Goal: Communication & Community: Answer question/provide support

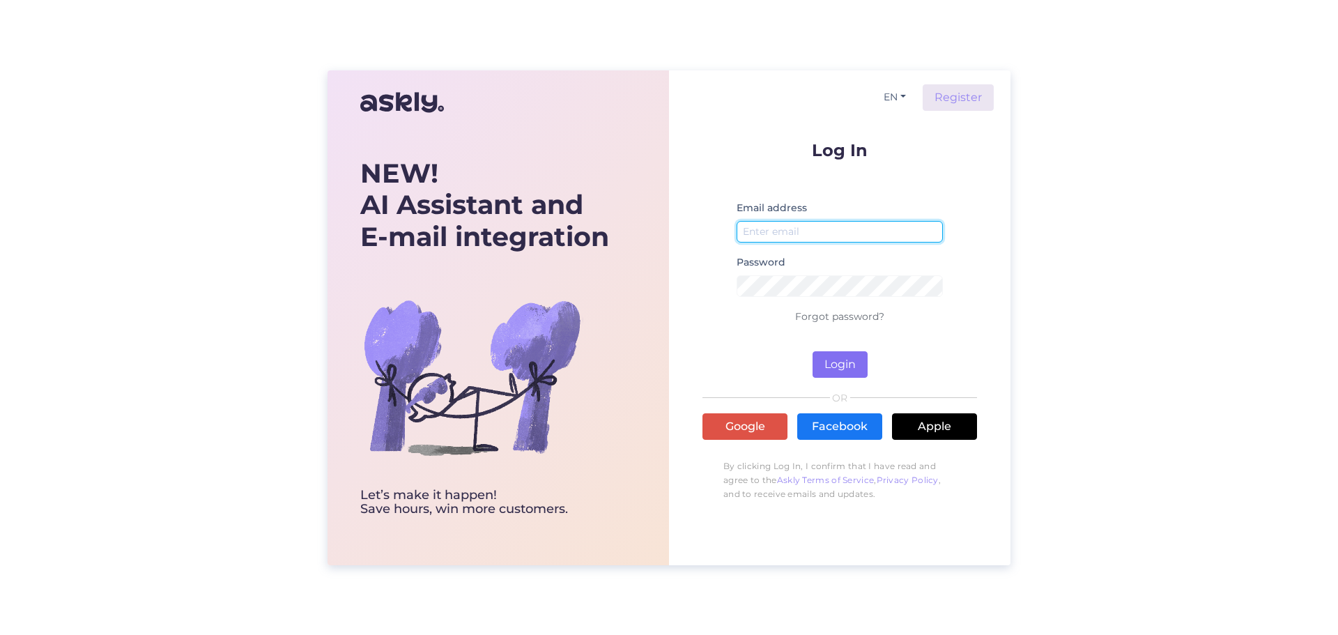
type input "[EMAIL_ADDRESS][DOMAIN_NAME]"
click at [828, 359] on button "Login" at bounding box center [840, 364] width 55 height 26
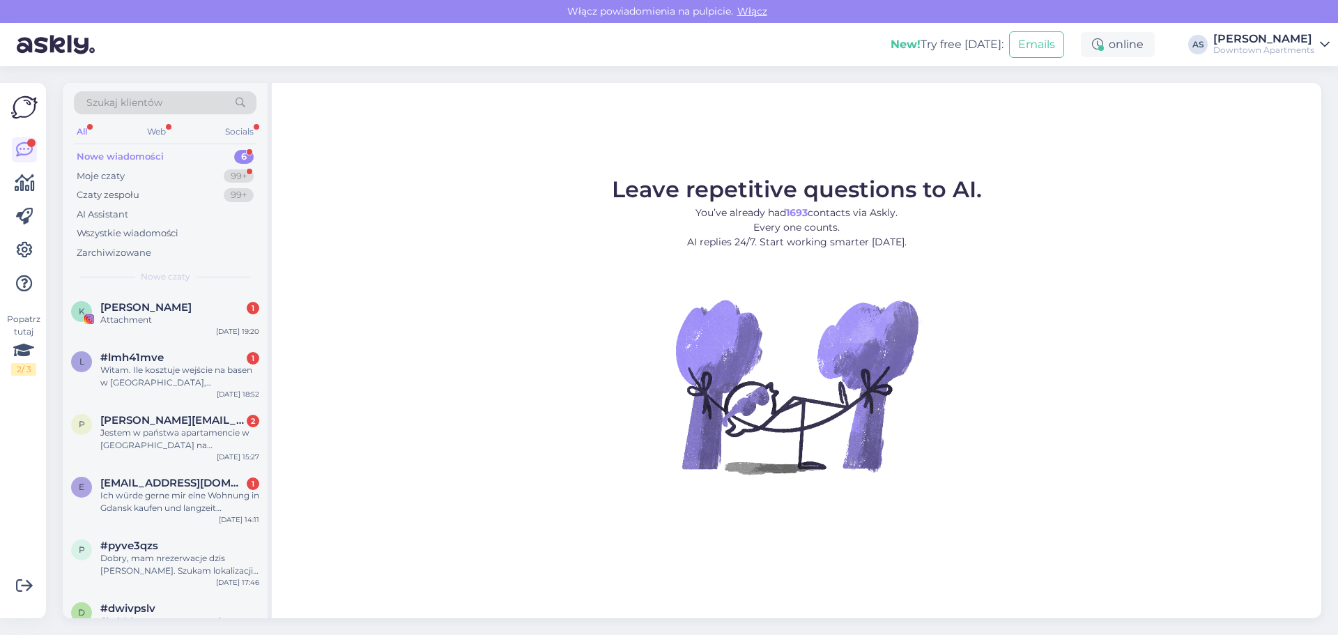
click at [139, 160] on div "Nowe wiadomości" at bounding box center [120, 157] width 87 height 14
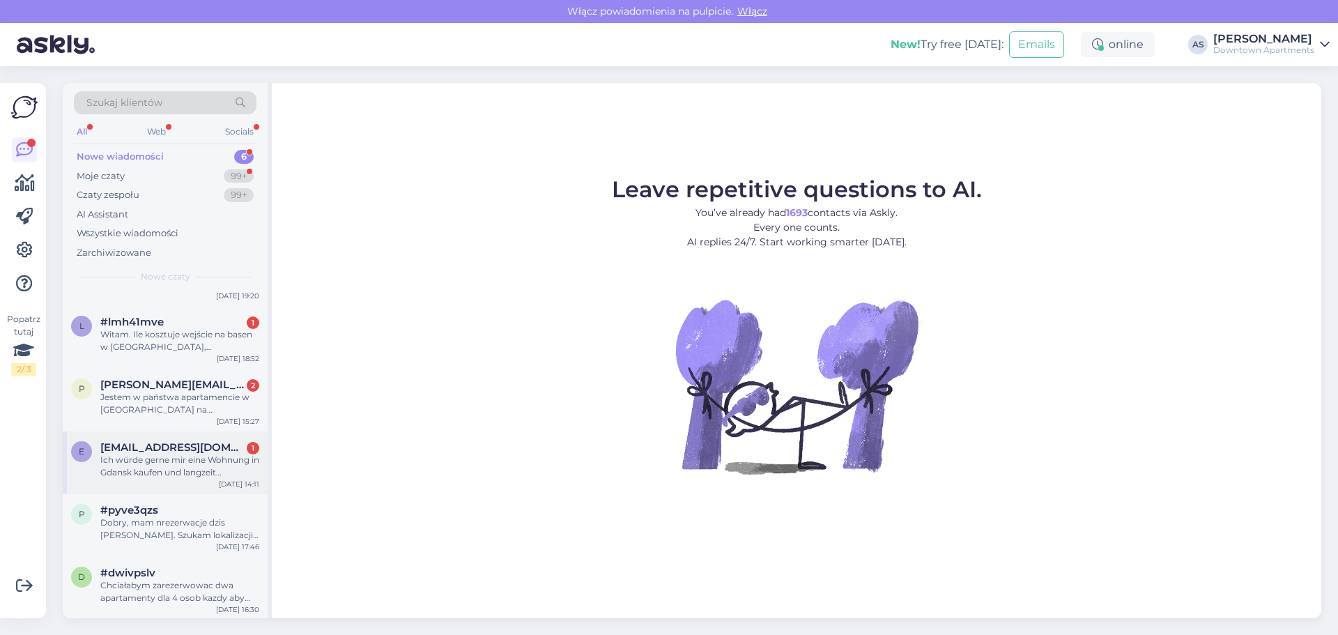
scroll to position [37, 0]
click at [170, 581] on div "Chciałabym zarezerwowac dwa apartamenty dla 4 osob kazdy aby byly blisko siebie" at bounding box center [179, 590] width 159 height 25
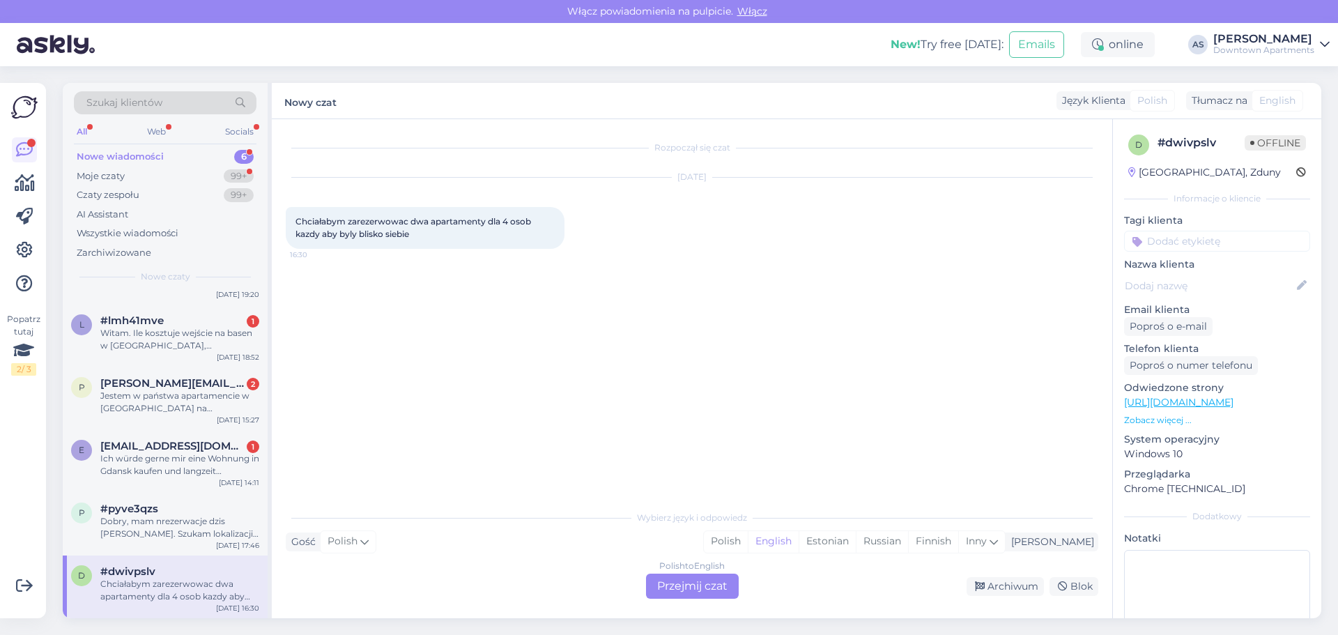
click at [689, 591] on div "Polish to English Przejmij czat" at bounding box center [692, 586] width 93 height 25
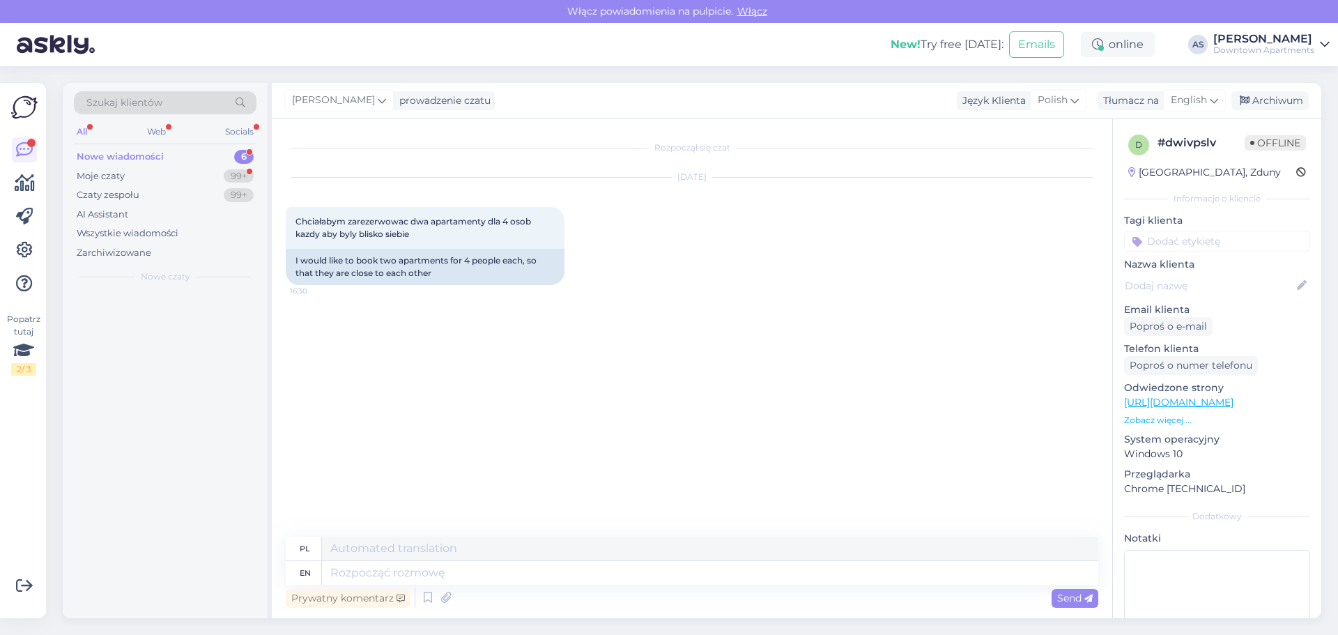
scroll to position [0, 0]
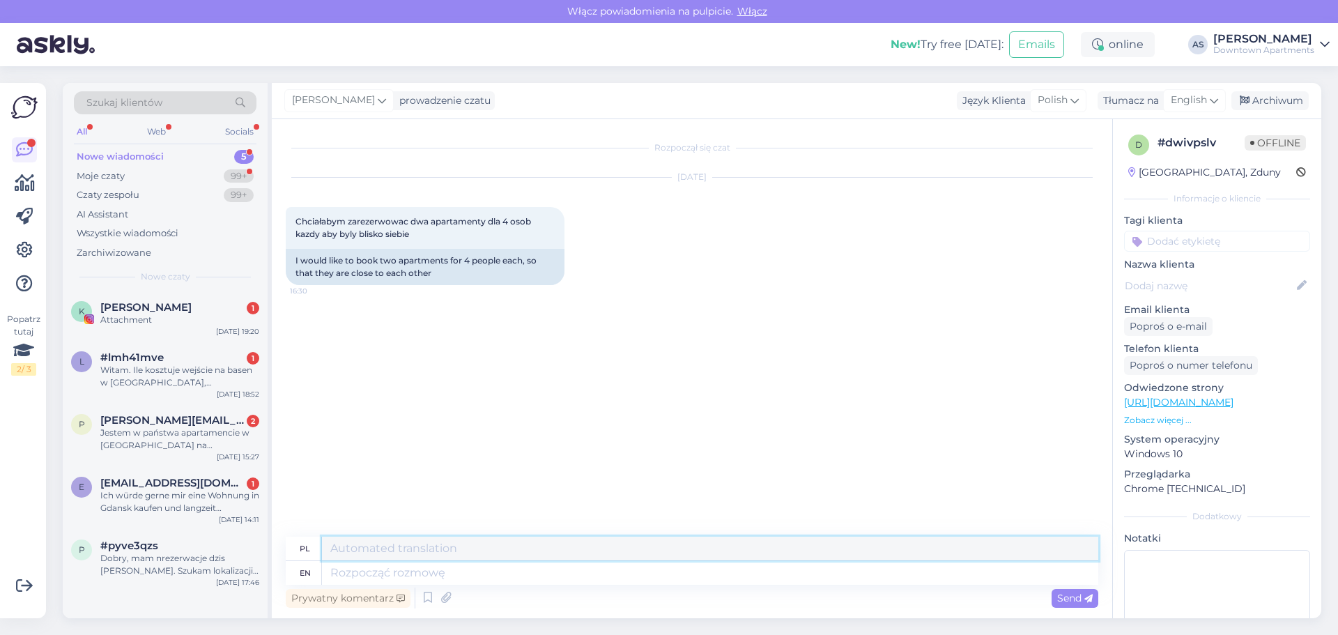
click at [418, 547] on textarea at bounding box center [710, 549] width 777 height 24
click at [372, 547] on textarea "Witam, w jakim terminie miałaby być rezerwacja? czy potrzebują Państwo parking?" at bounding box center [710, 549] width 777 height 24
type textarea "Witam, w jakim mieście? w jakim terminie miałaby być rezerwacja? czy potrzebują…"
click at [1067, 599] on span "Send" at bounding box center [1075, 598] width 36 height 13
click at [1077, 599] on span "Send" at bounding box center [1075, 598] width 36 height 13
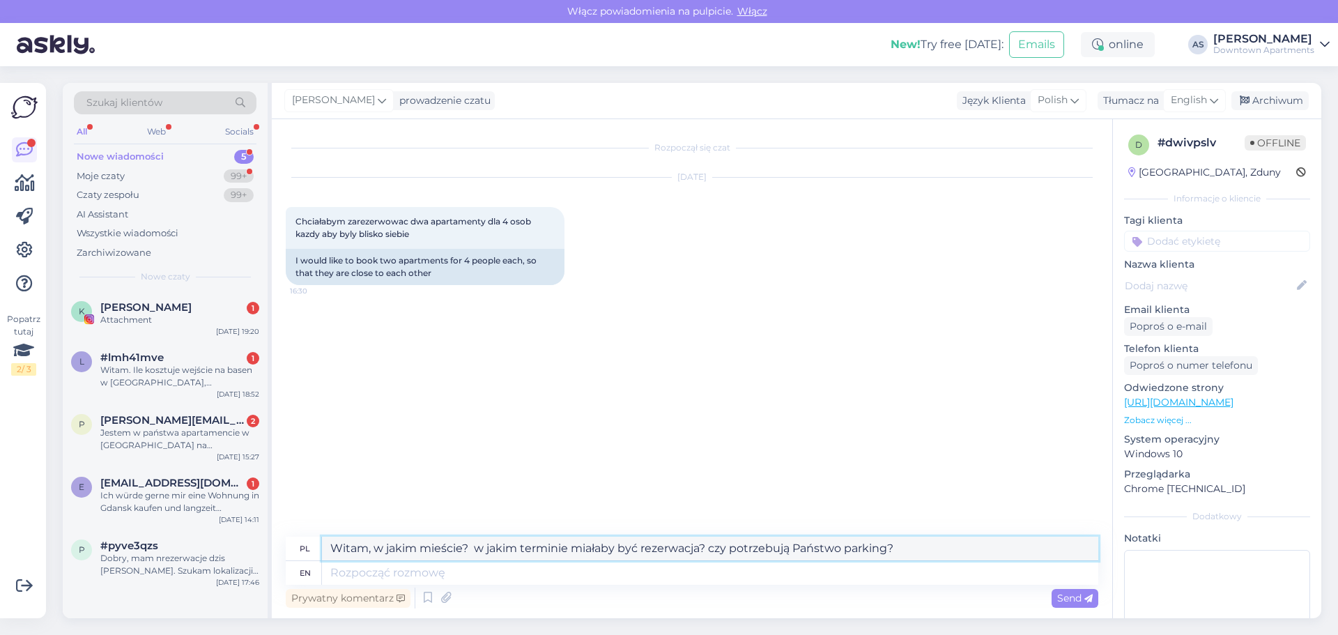
drag, startPoint x: 901, startPoint y: 545, endPoint x: 314, endPoint y: 555, distance: 586.3
click at [314, 555] on div "pl Witam, w jakim mieście? w jakim terminie miałaby być rezerwacja? czy potrzeb…" at bounding box center [692, 549] width 813 height 24
click at [370, 571] on textarea at bounding box center [710, 573] width 777 height 24
paste textarea "Witam, w jakim mieście? w jakim terminie miałaby być rezerwacja? czy potrzebują…"
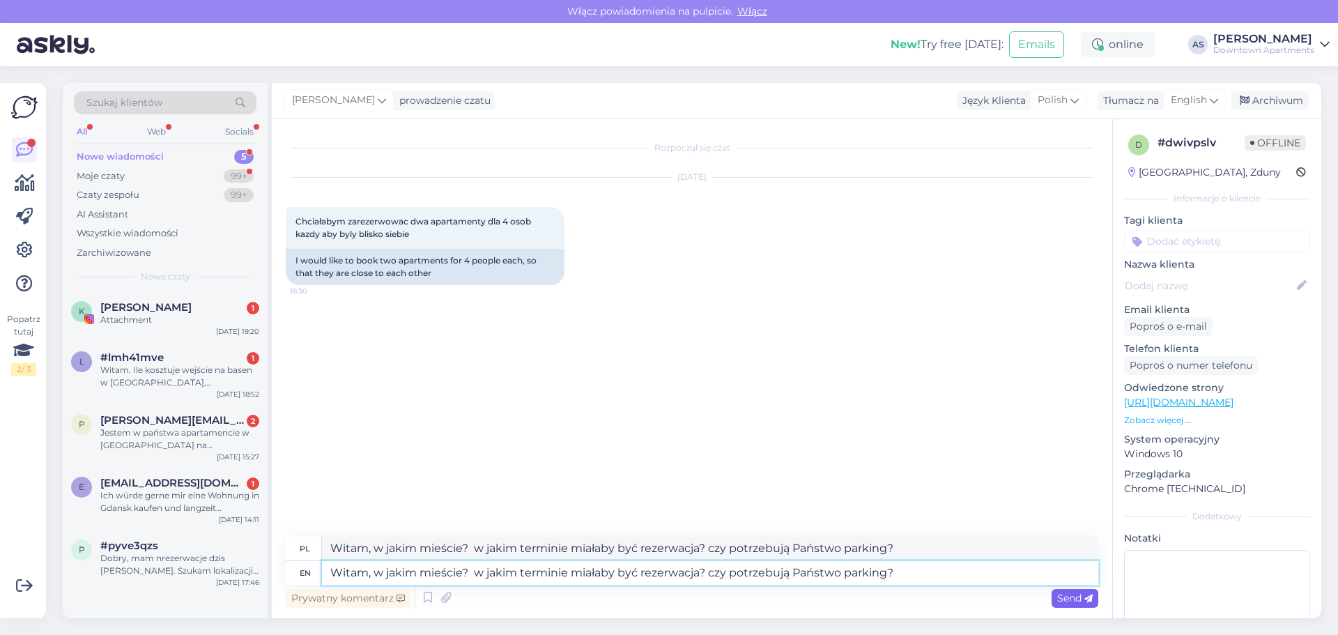
type textarea "Witam, w jakim mieście? w jakim terminie miałaby być rezerwacja? czy potrzebują…"
click at [1067, 600] on span "Send" at bounding box center [1075, 598] width 36 height 13
type textarea "Witam, w jakim mieście? w jakim miejscu będziesz mieć rezerwację? czy przepisy …"
click at [1060, 597] on span "Send" at bounding box center [1075, 598] width 36 height 13
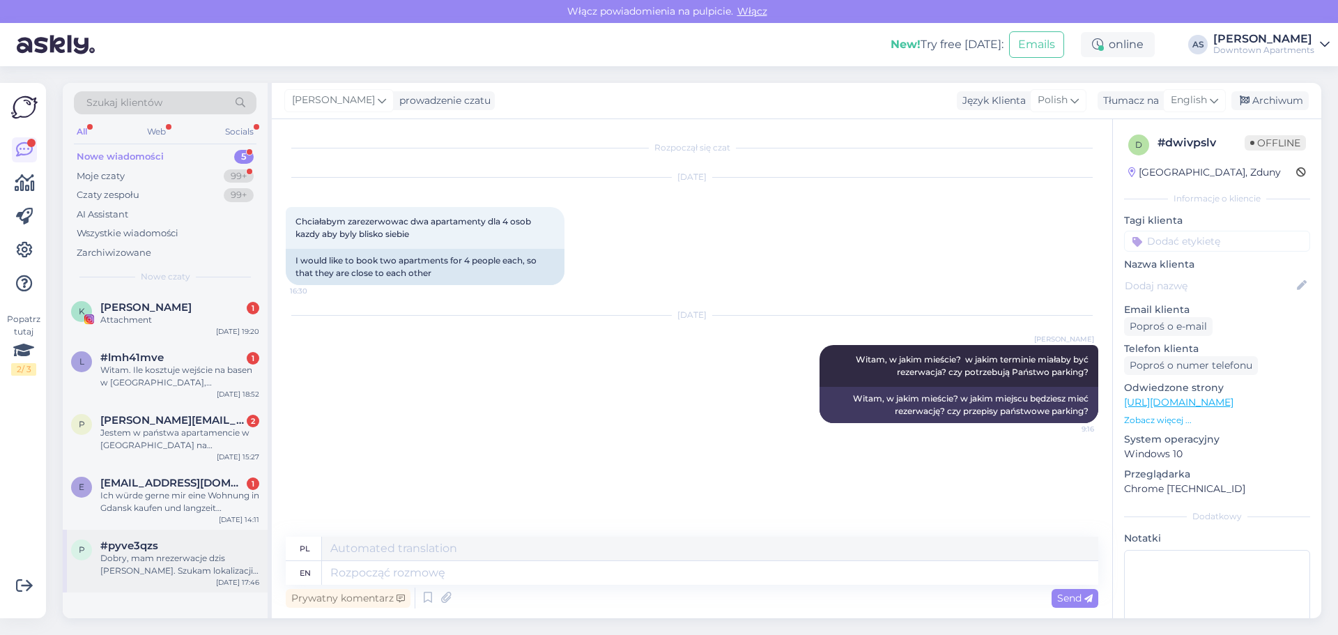
click at [158, 556] on div "Dobry, mam nrezerwacje dzis [PERSON_NAME]. Szukam lokalizacji. Czy tu jest park…" at bounding box center [179, 564] width 159 height 25
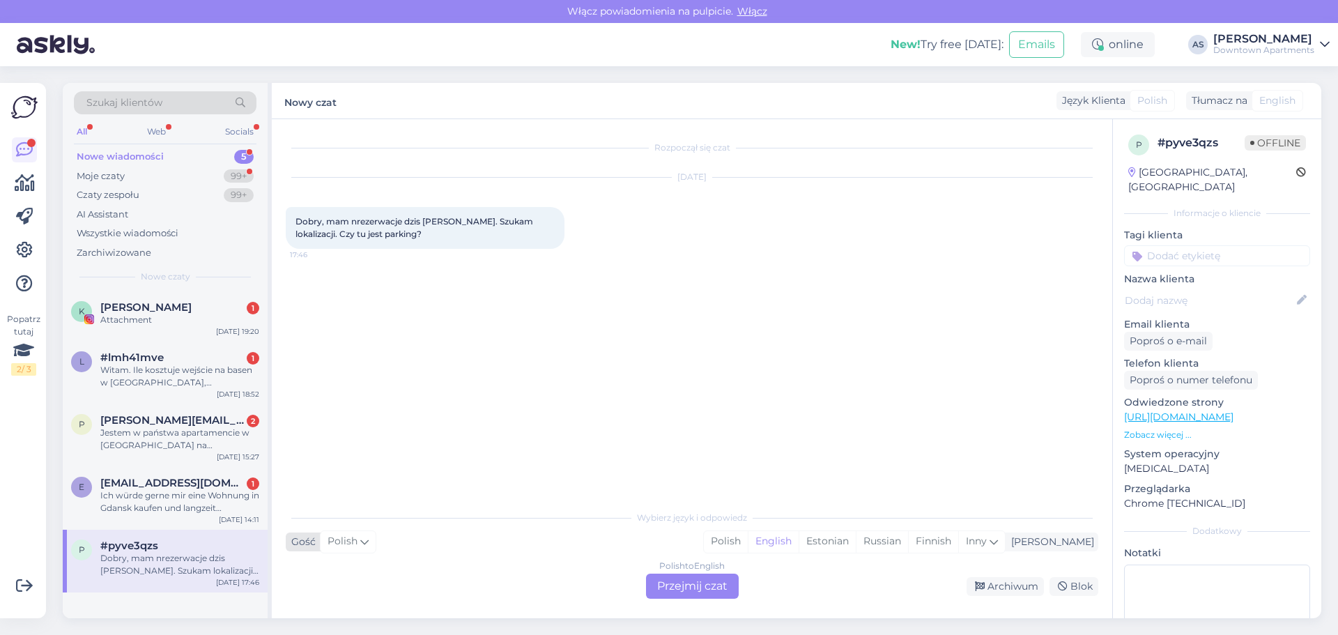
click at [344, 542] on span "Polish" at bounding box center [343, 541] width 30 height 15
click at [705, 580] on div "Polish to English Przejmij czat" at bounding box center [692, 586] width 93 height 25
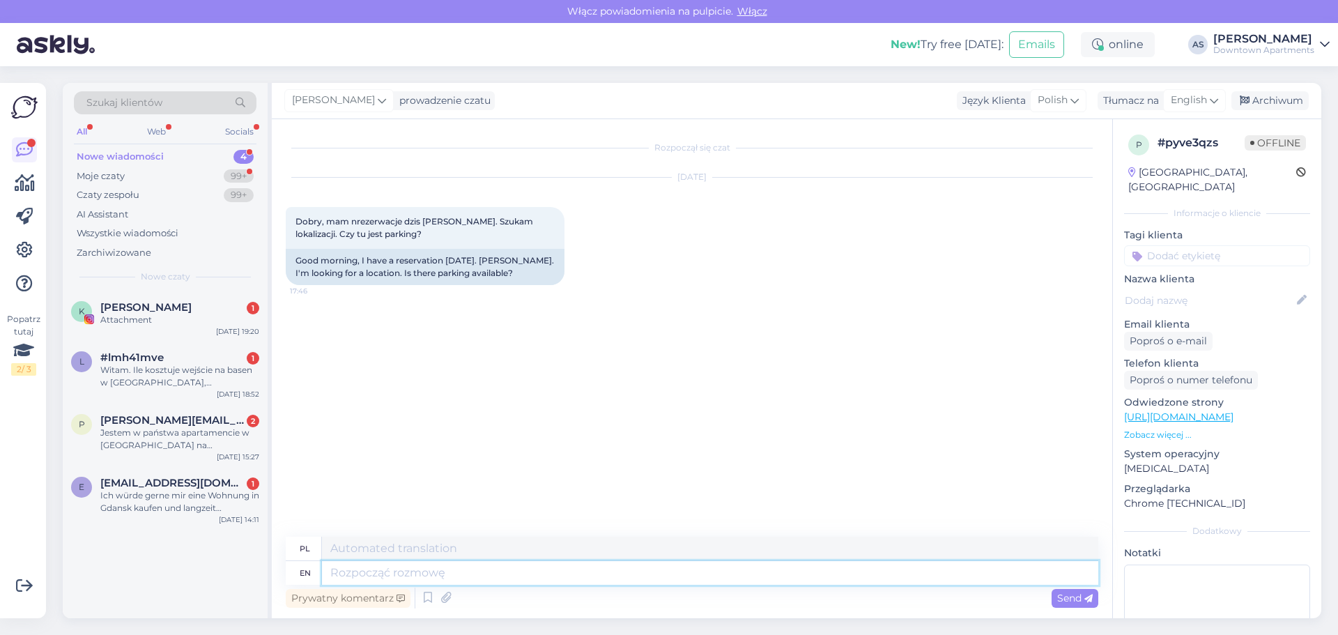
click at [339, 575] on textarea at bounding box center [710, 573] width 777 height 24
click at [341, 574] on textarea at bounding box center [710, 573] width 777 height 24
type textarea "Przepraszamy"
type textarea "Przepraszam"
type textarea "Przepraszamy za b"
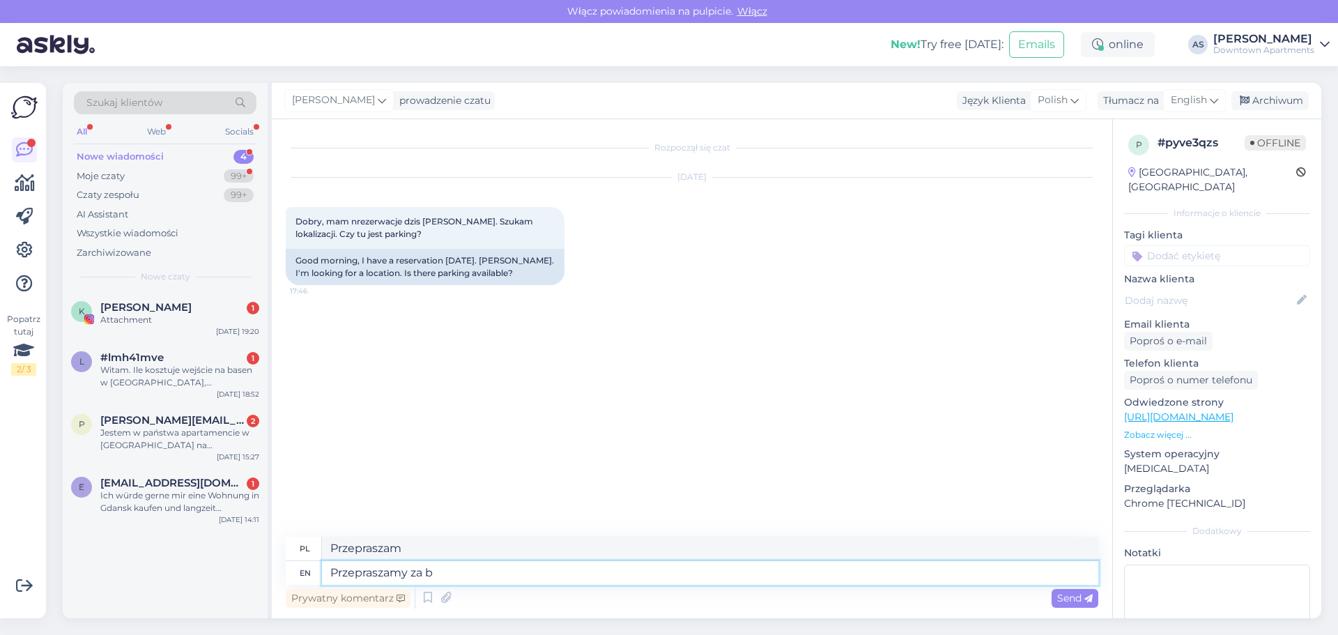
type textarea "Przepraszam za"
type textarea "Przepraszamy za brak o"
type textarea "Przepraszamy za brak"
type textarea "Przepraszamy za brak odpowiedzi."
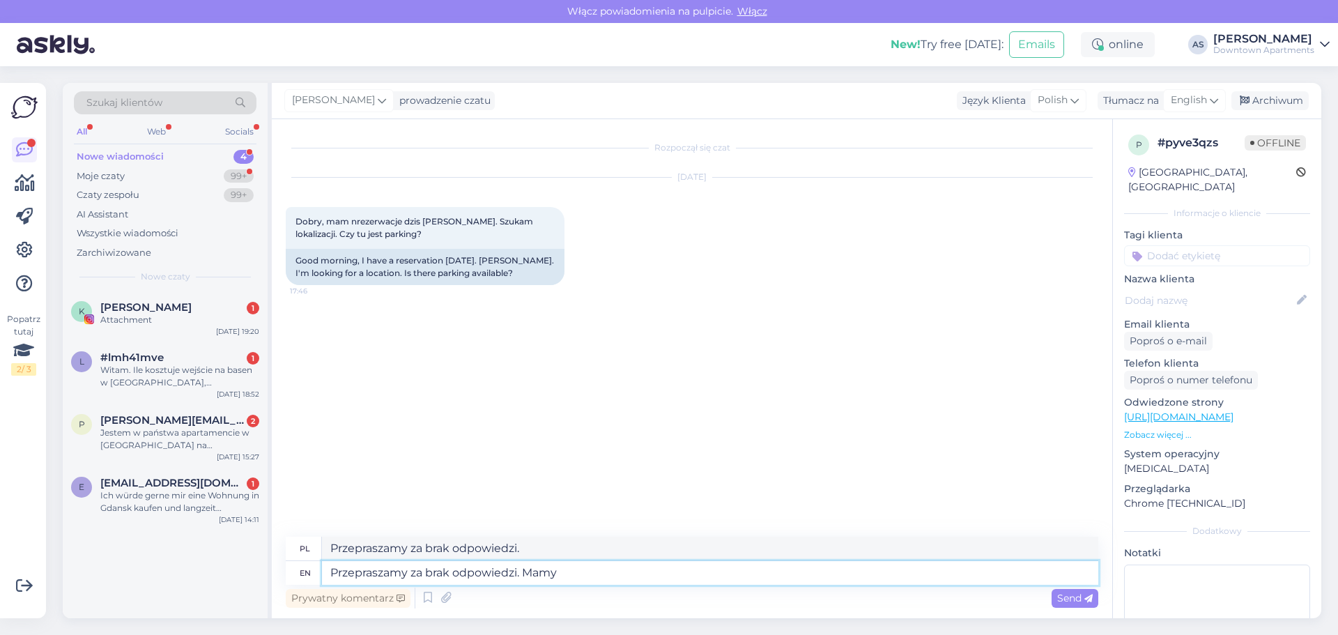
type textarea "Przepraszamy za brak odpowiedzi. Mamy n"
type textarea "Przepraszamy za brak odpowiedzi. Mamy"
type textarea "Przepraszamy za brak odpowiedzi. Mamy nadzieję, ż"
type textarea "Przepraszamy za brak odpowiedzi. [GEOGRAPHIC_DATA],"
type textarea "Przepraszamy za brak odpowiedzi. Mamy nadzieję, że"
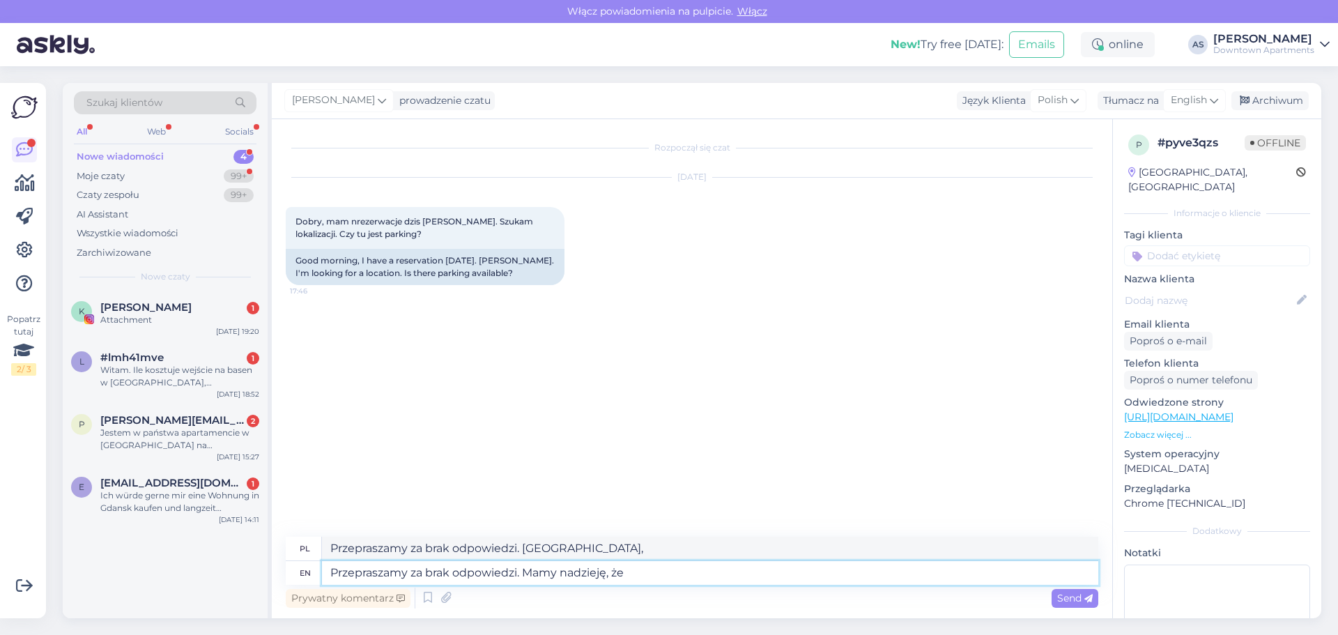
type textarea "Przepraszamy za brak odpowiedzi. Mamy nadzieję, że"
type textarea "Przepraszamy za brak odpowiedzi. Mamy nadzieję, że wszystko p"
type textarea "Przepraszamy za brak odpowiedzi. Mamy nadzieję, że wszystko"
type textarea "Przepraszamy za brak odpowiedzi. Mamy nadzieję, że wszystko poszło p"
type textarea "Przepraszamy za brak odpowiedzi. Mamy nadzieję, że wszystko poszło"
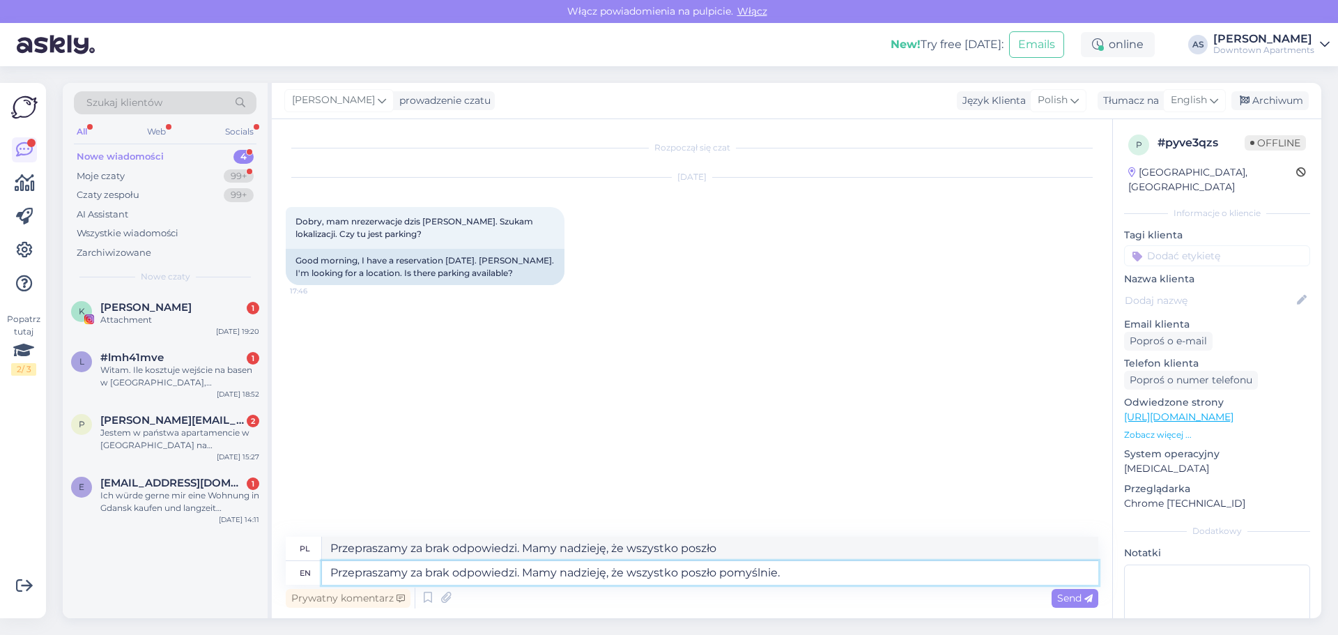
type textarea "Przepraszamy za brak odpowiedzi. Mamy nadzieję, że wszystko poszło pomyślnie."
type textarea "Przepraszamy za brak odpowiedzi. Mamy nadzieję, że wszystko poszło pomyślnie. Z…"
type textarea "Przepraszamy za brak odpowiedzi. Mamy nadzieję, że wszystko poszło pomyślnie. […"
type textarea "Przepraszamy za brak odpowiedzi. Mamy nadzieję, że wszystko poszło pomyślnie. Z…"
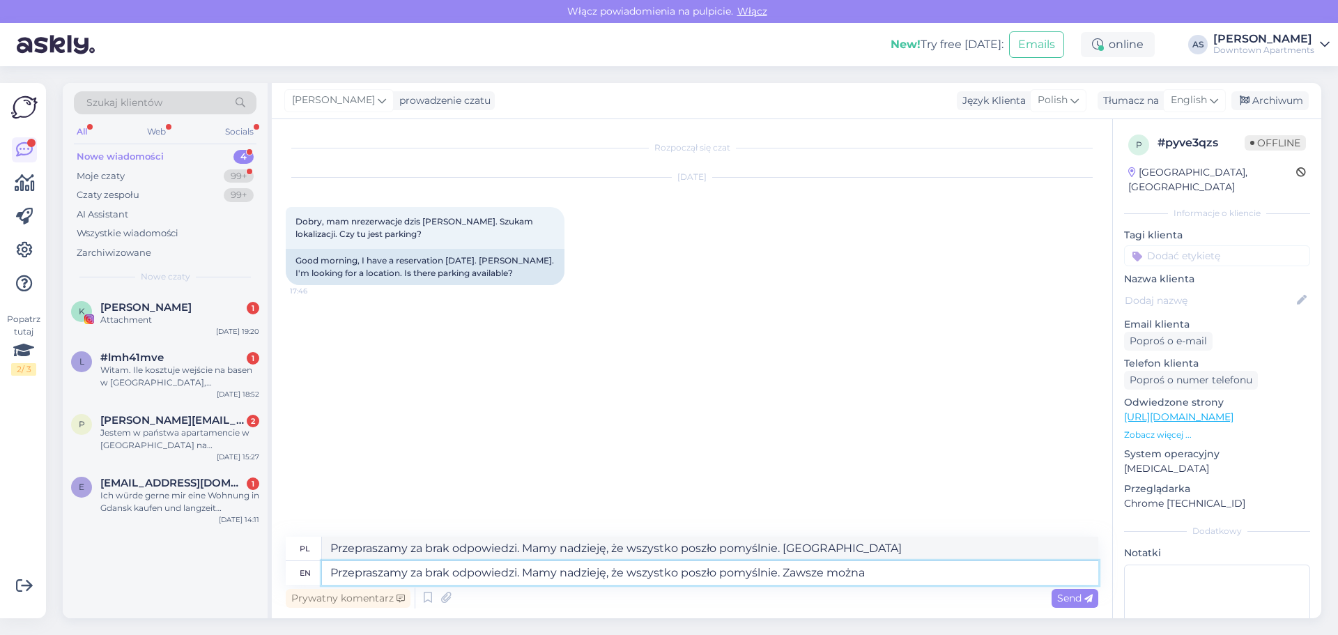
type textarea "Przepraszamy za brak odpowiedzi. Mamy nadzieję, że wszystko poszło pomyślnie. Z…"
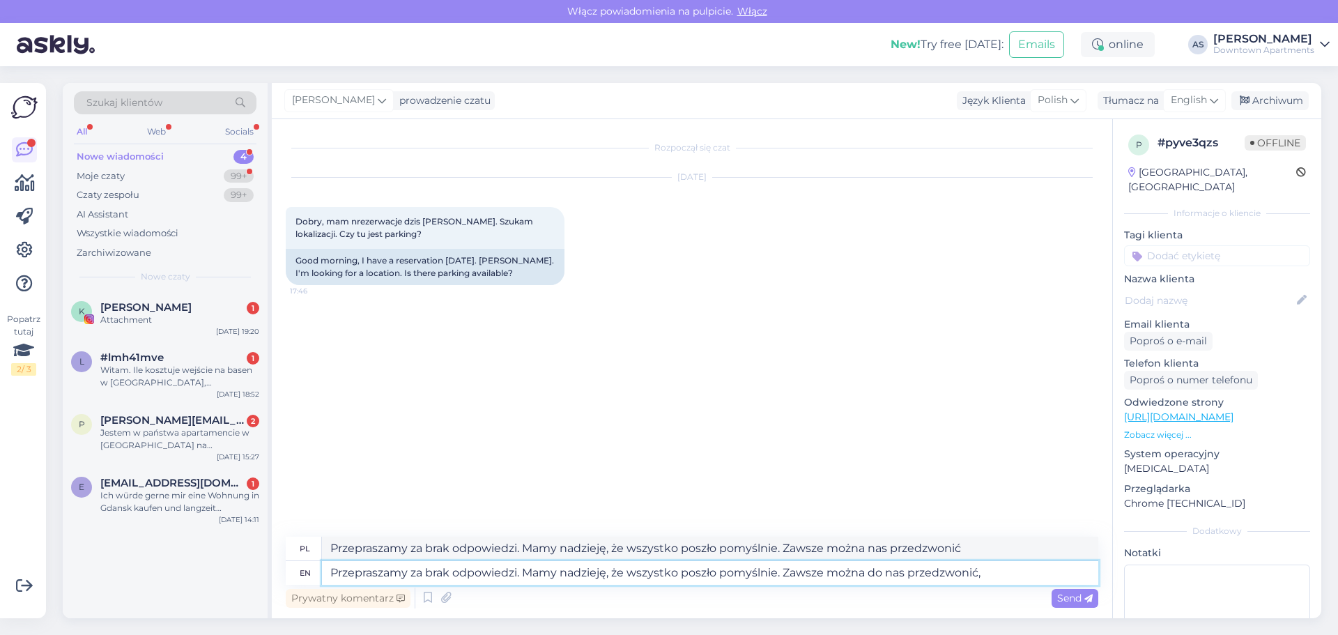
type textarea "Przepraszamy za brak odpowiedzi. Mamy nadzieję, że wszystko poszło pomyślnie. Z…"
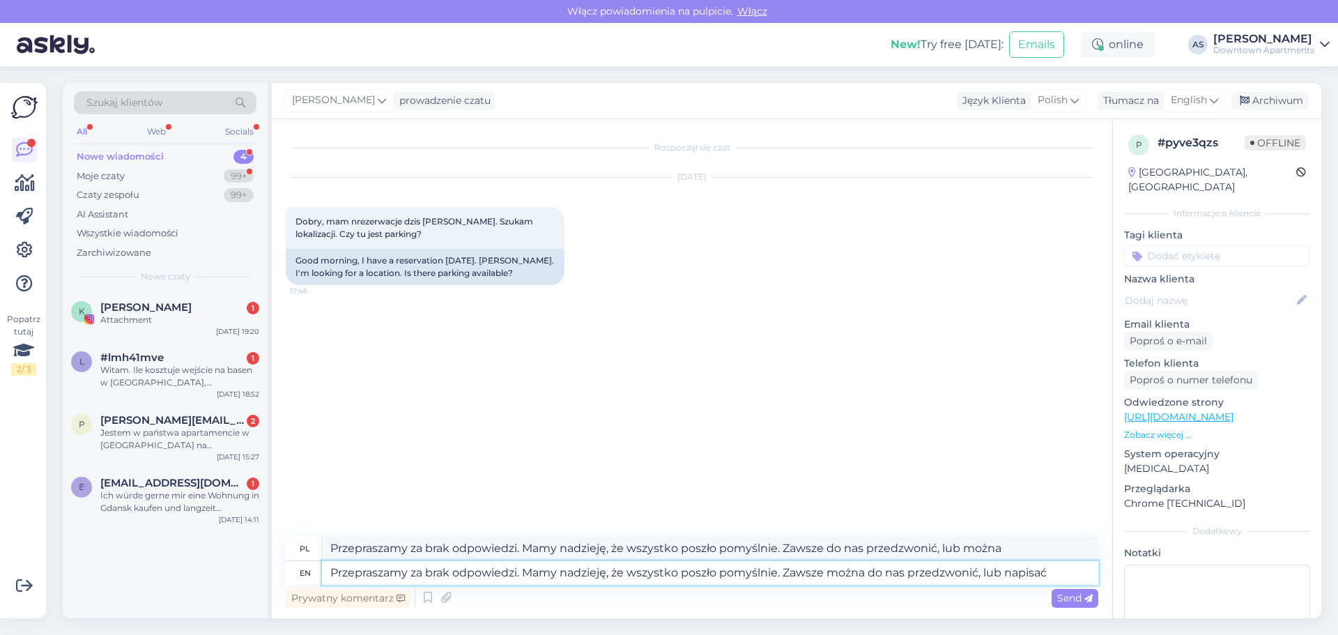
type textarea "Przepraszamy za brak odpowiedzi. Mamy nadzieję, że wszystko poszło pomyślnie. Z…"
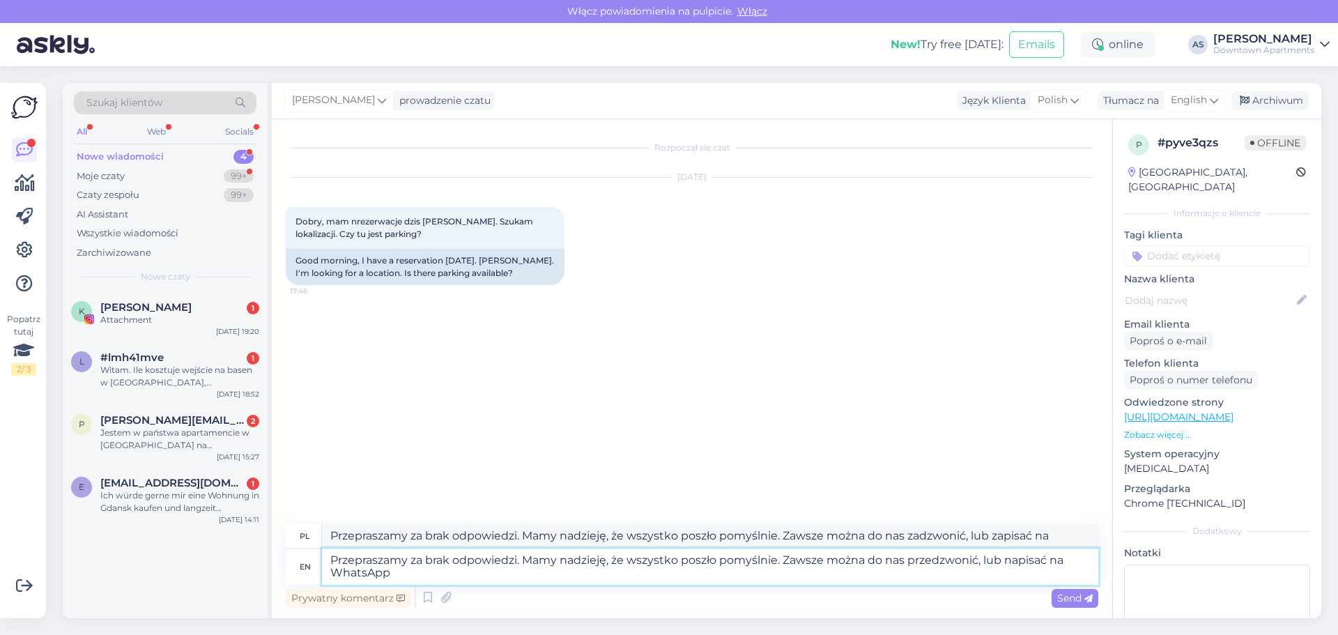
type textarea "Przepraszamy za brak odpowiedzi. Mamy nadzieję, że wszystko poszło pomyślnie. Z…"
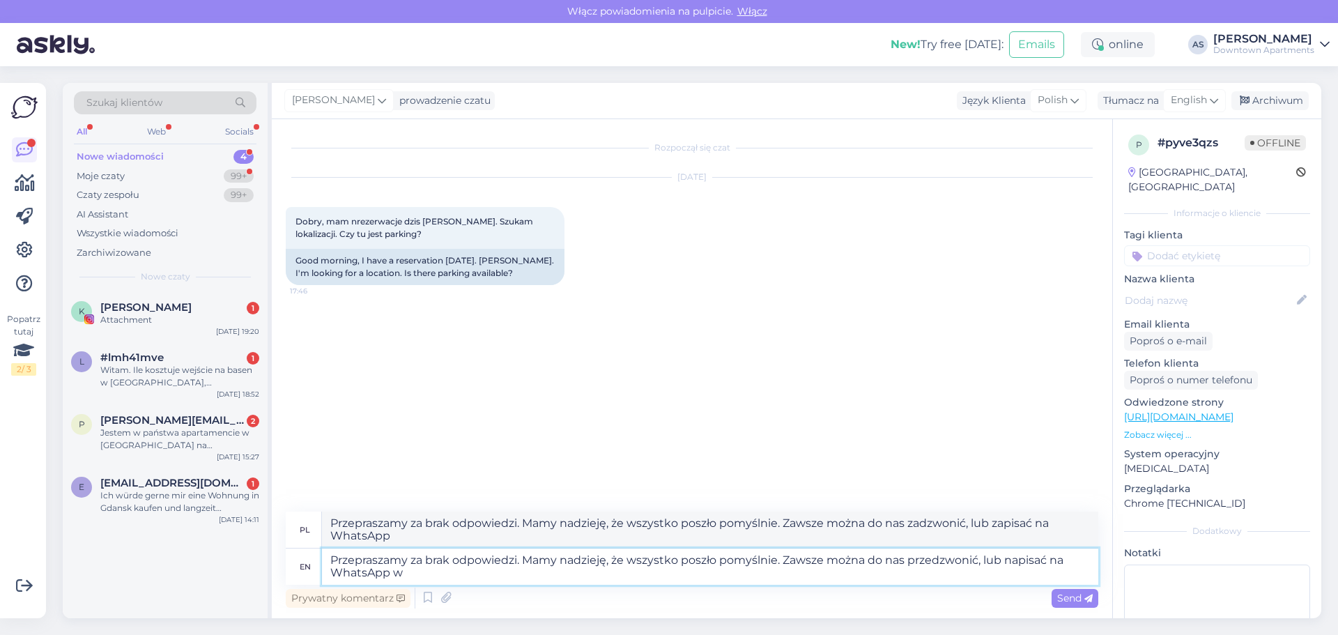
type textarea "Przepraszamy za brak odpowiedzi. Mamy nadzieję, że wszystko poszło pomyślnie. Z…"
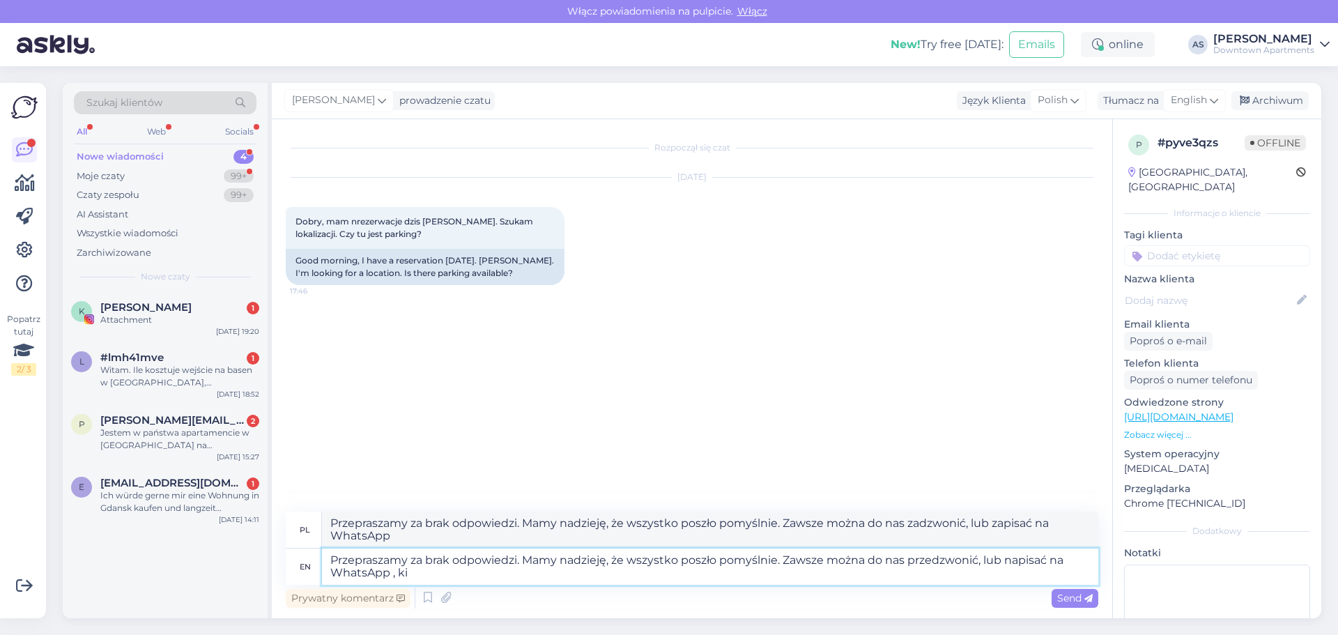
type textarea "Przepraszamy za brak odpowiedzi. Mamy nadzieję, że wszystko poszło pomyślnie. Z…"
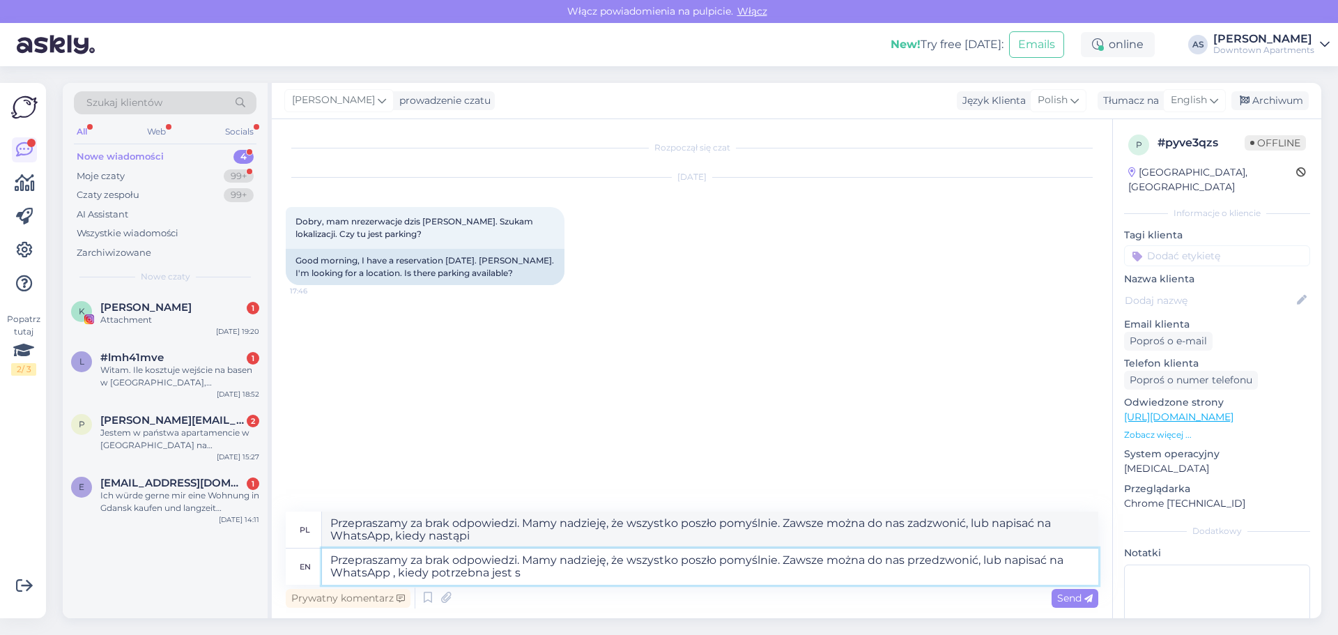
type textarea "Przepraszamy za brak odpowiedzi. Mamy nadzieję, że wszystko poszło pomyślnie. Z…"
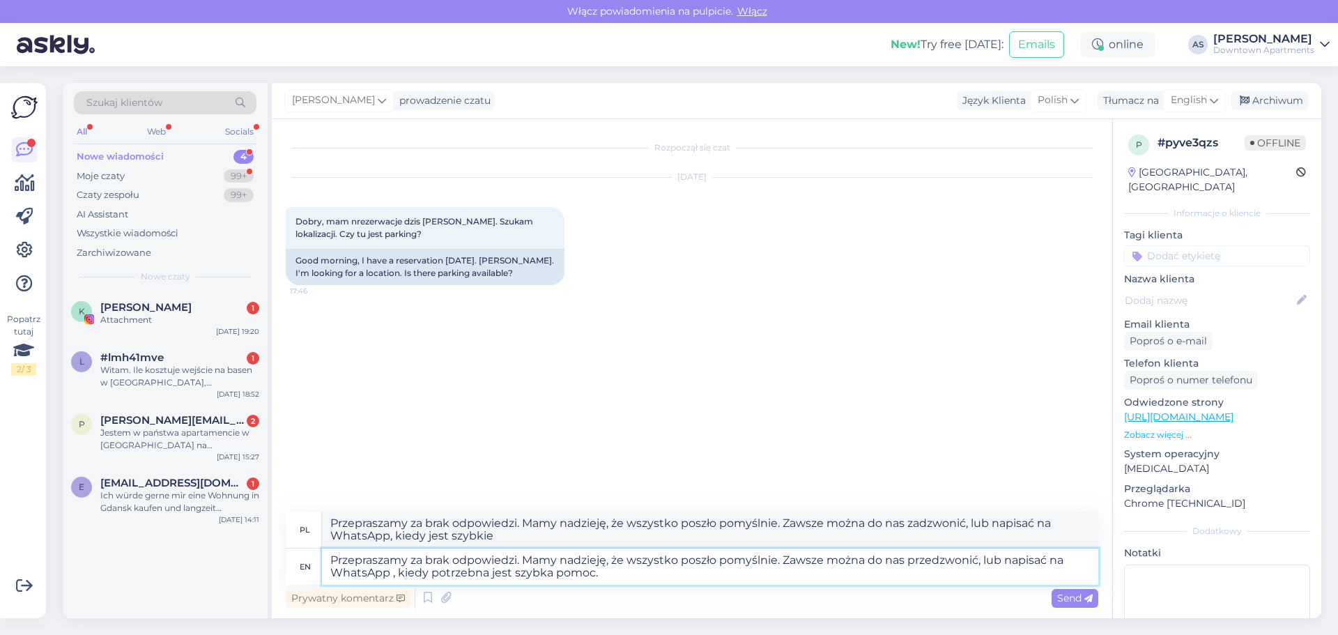
type textarea "Przepraszamy za brak odpowiedzi. Mamy nadzieję, że wszystko poszło pomyślnie. Z…"
click at [1058, 602] on span "Send" at bounding box center [1075, 598] width 36 height 13
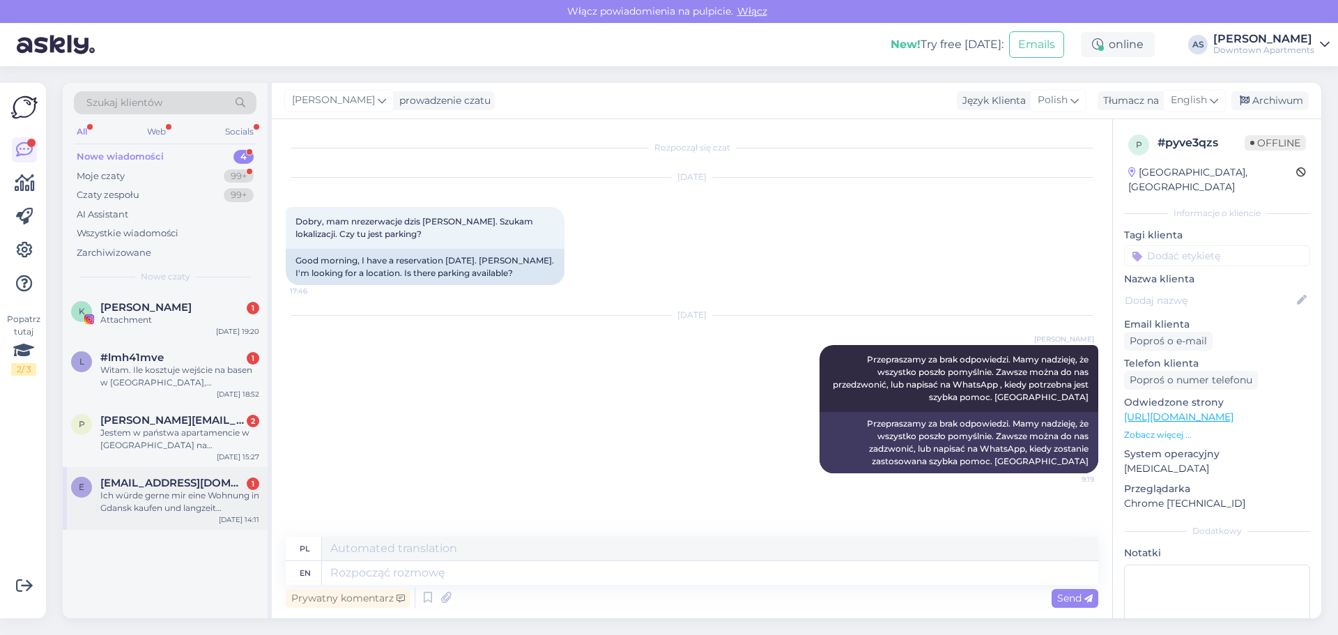
click at [162, 484] on span "[EMAIL_ADDRESS][DOMAIN_NAME]" at bounding box center [172, 483] width 145 height 13
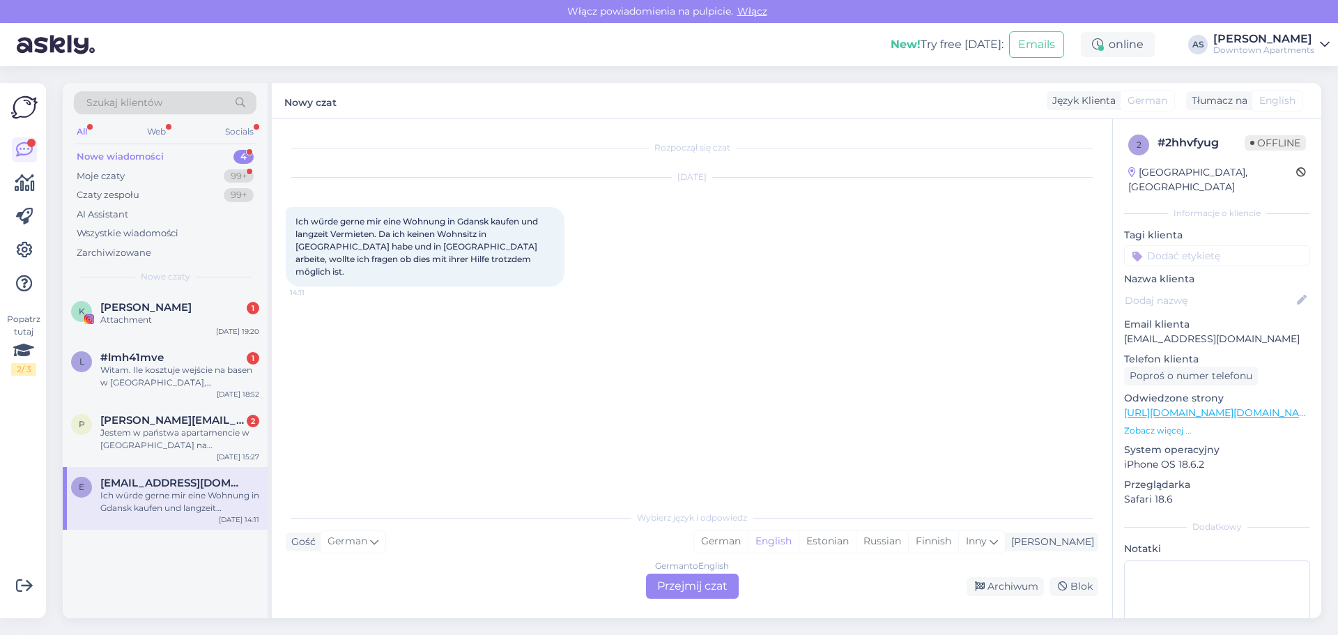
drag, startPoint x: 375, startPoint y: 222, endPoint x: 383, endPoint y: 232, distance: 13.0
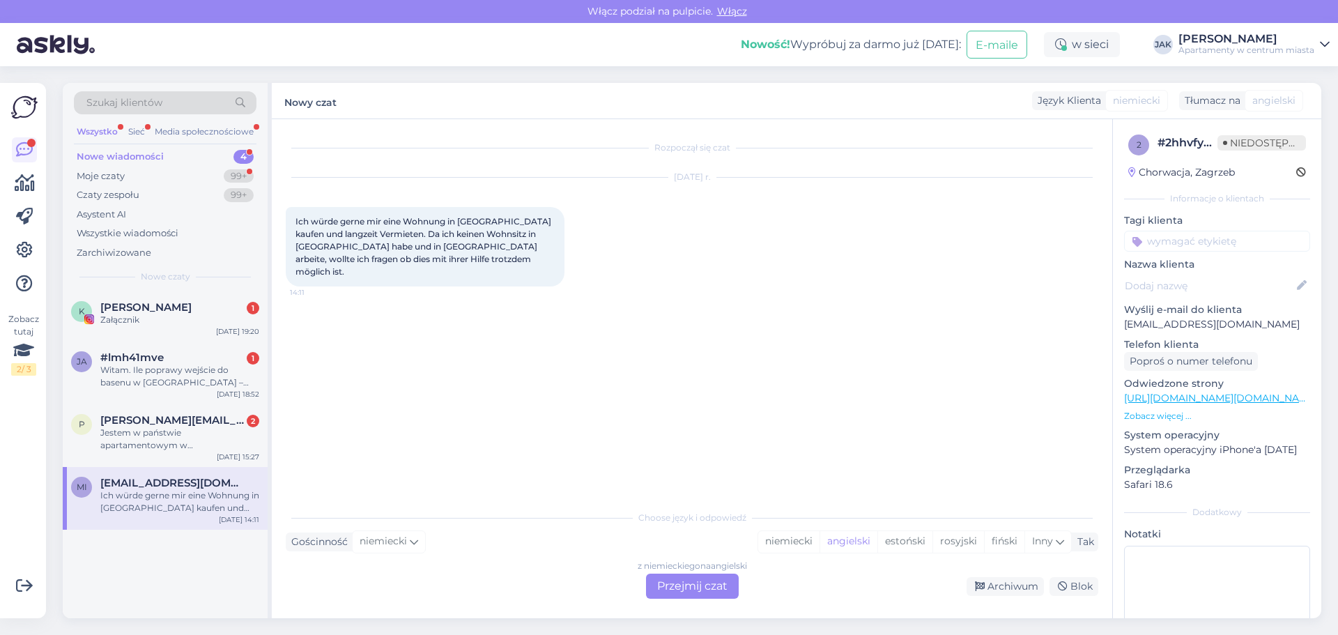
click at [676, 588] on font "Przejmij czat" at bounding box center [692, 585] width 70 height 13
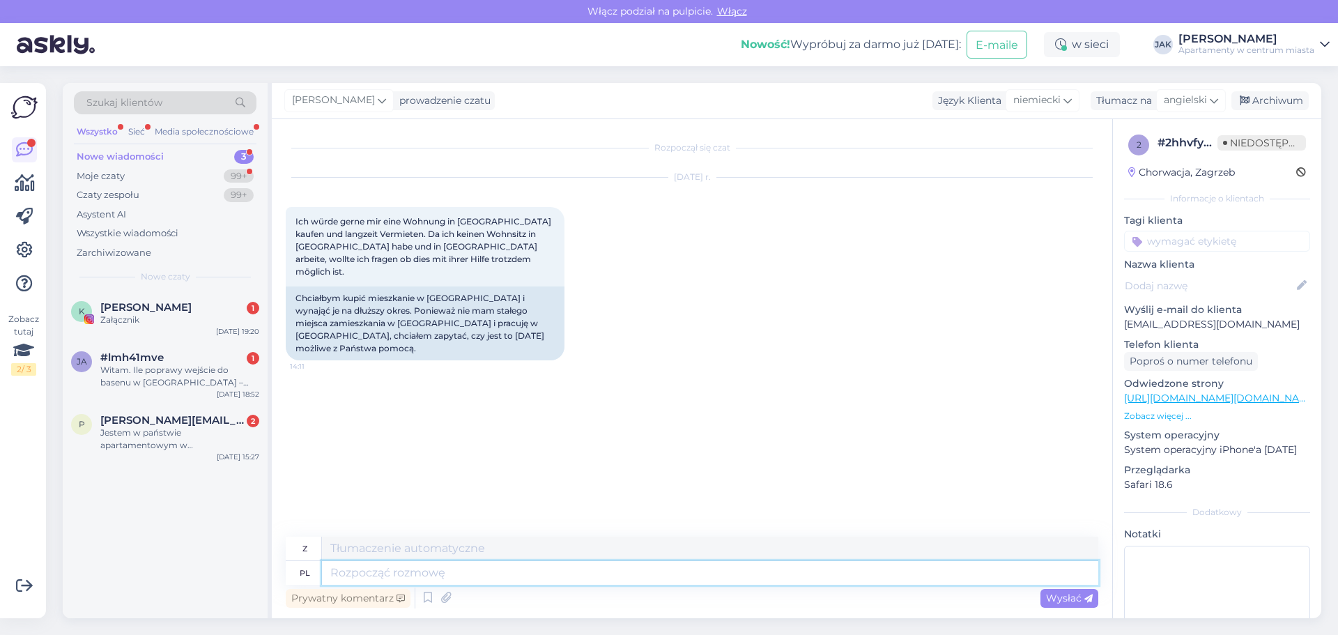
click at [409, 578] on textarea at bounding box center [710, 573] width 777 height 24
type textarea "Witam, b"
type textarea "Witam,"
type textarea "Witam, bardzo pr"
type textarea "Witam, bardzo"
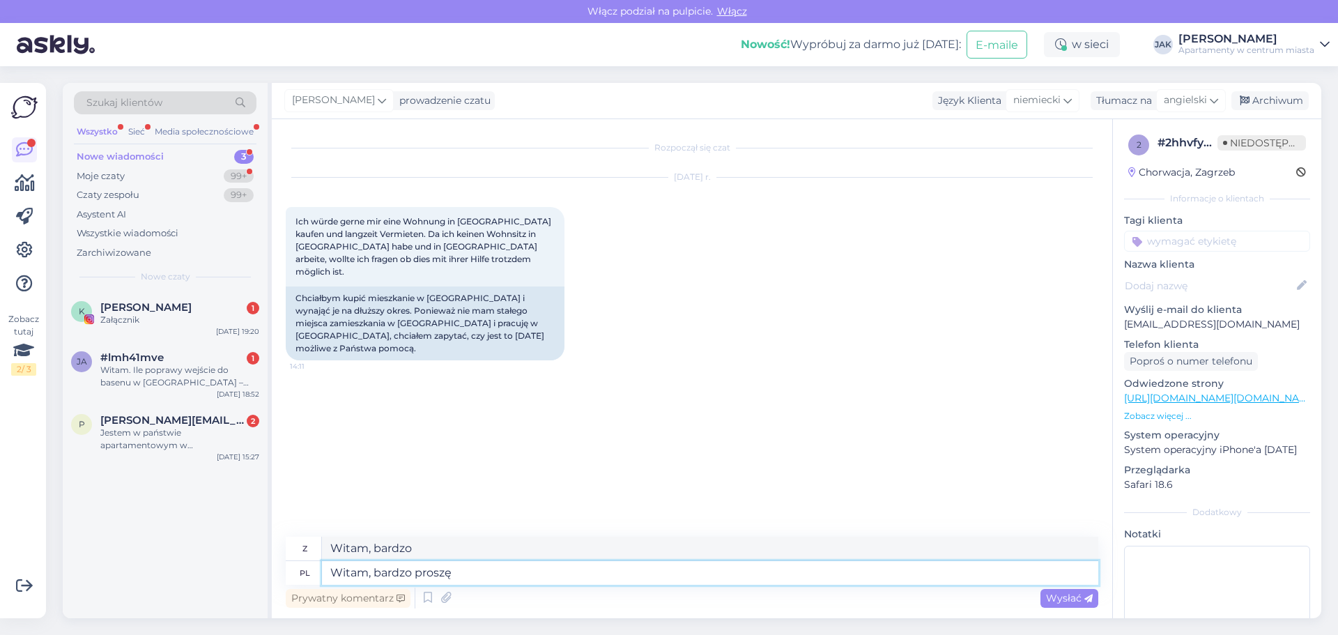
type textarea "Witam, bardzo proszę"
type textarea "Witam, bardzo proszę o ma"
type textarea "Witam, bardzo proszę o"
type textarea "Witam, bardzo proszę o maila n"
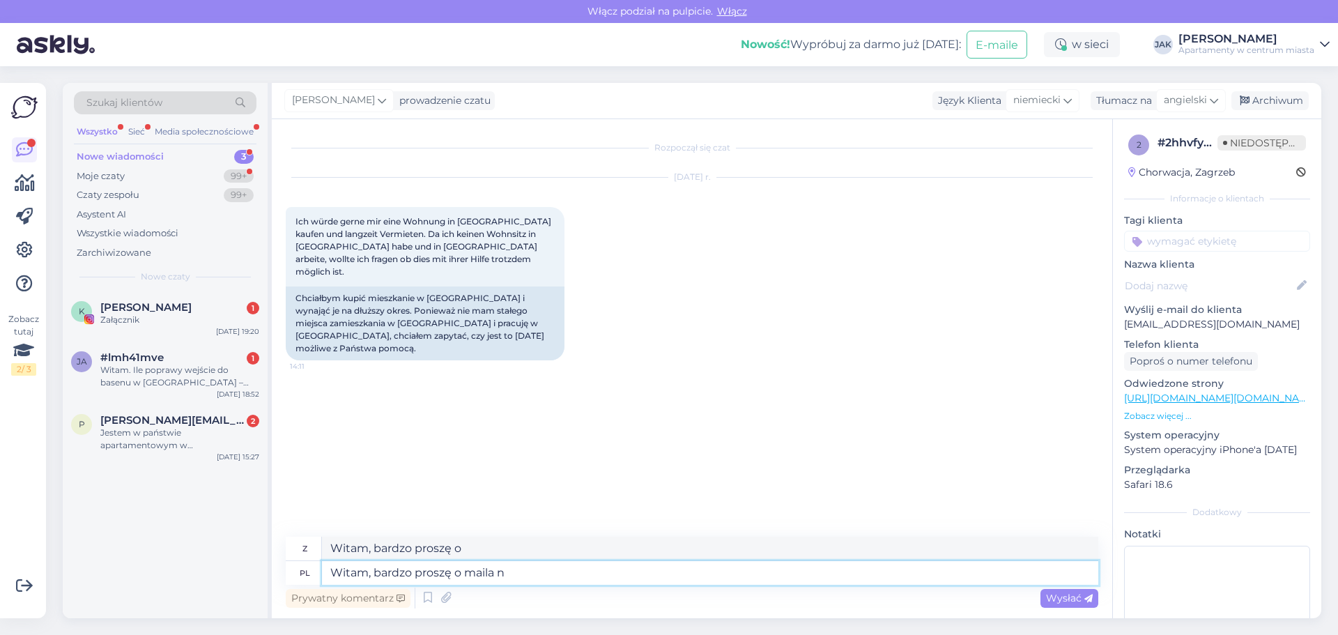
type textarea "Witam, bardzo proszę o maila"
type textarea "Witam, bardzo proszę o maila na"
type textarea "Witam, bardzo proszę o maila na adres m"
type textarea "Bitte, senden Sie mir eine E-Mail an die Adresse"
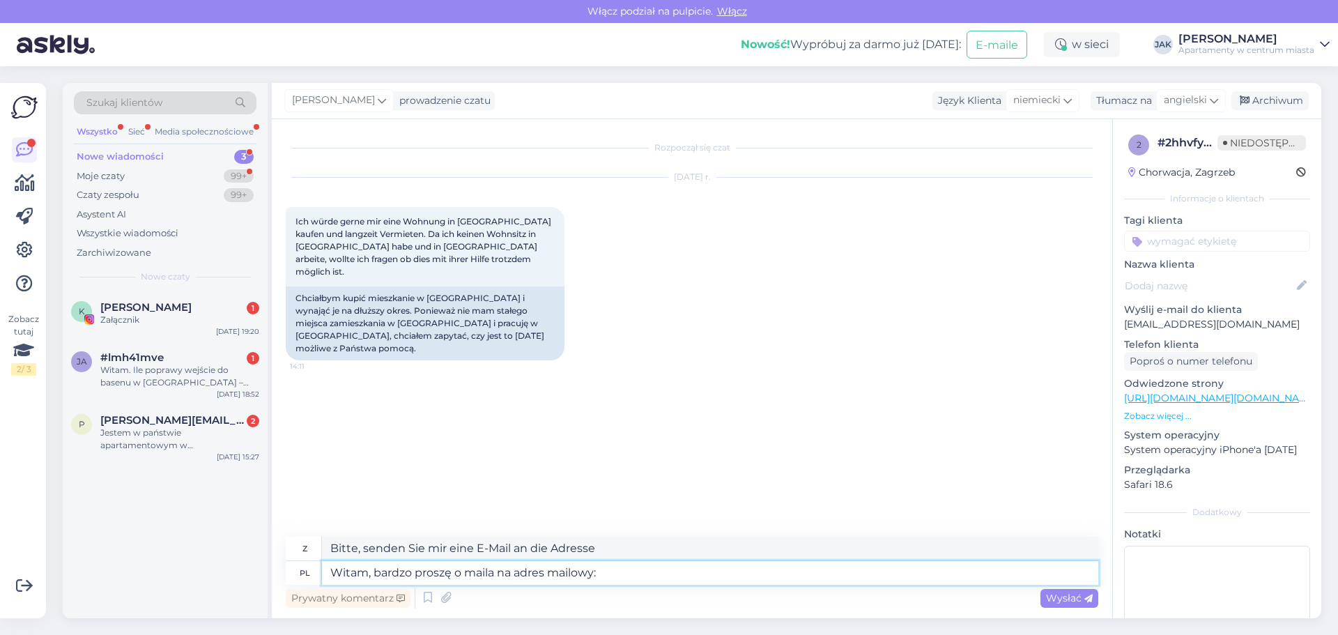
type textarea "Witam, bardzo proszę o maila na adres mailowy:"
type textarea "Weißt du, mein Name ist deine E-Mail-Adresse:"
type textarea "Witam, bardzo proszę o maila na adres mailowy: [EMAIL_ADDRESS][DOMAIN_NAME]"
type textarea "Bitte kontaktieren Sie uns per E-Mail an [EMAIL_ADDRESS][DOMAIN_NAME]"
type textarea "Witam, bardzo proszę o maila na adres mailowy: [EMAIL_ADDRESS][DOMAIN_NAME]"
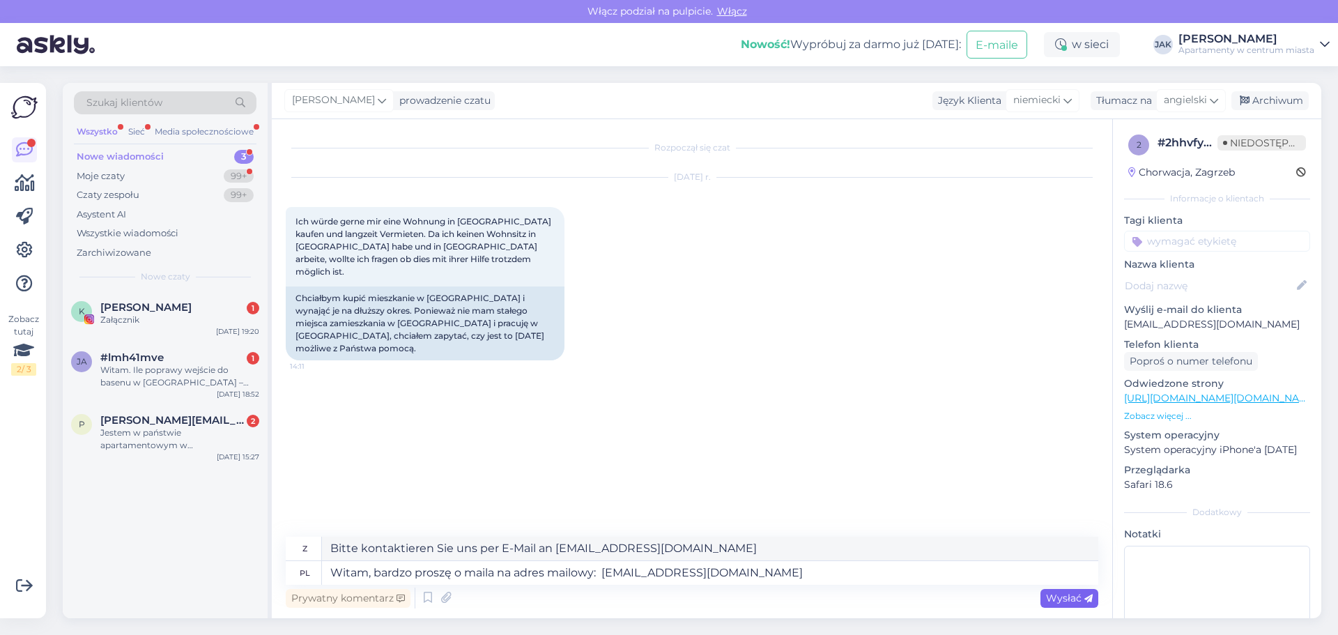
click at [1067, 602] on font "Wysłać" at bounding box center [1064, 598] width 36 height 13
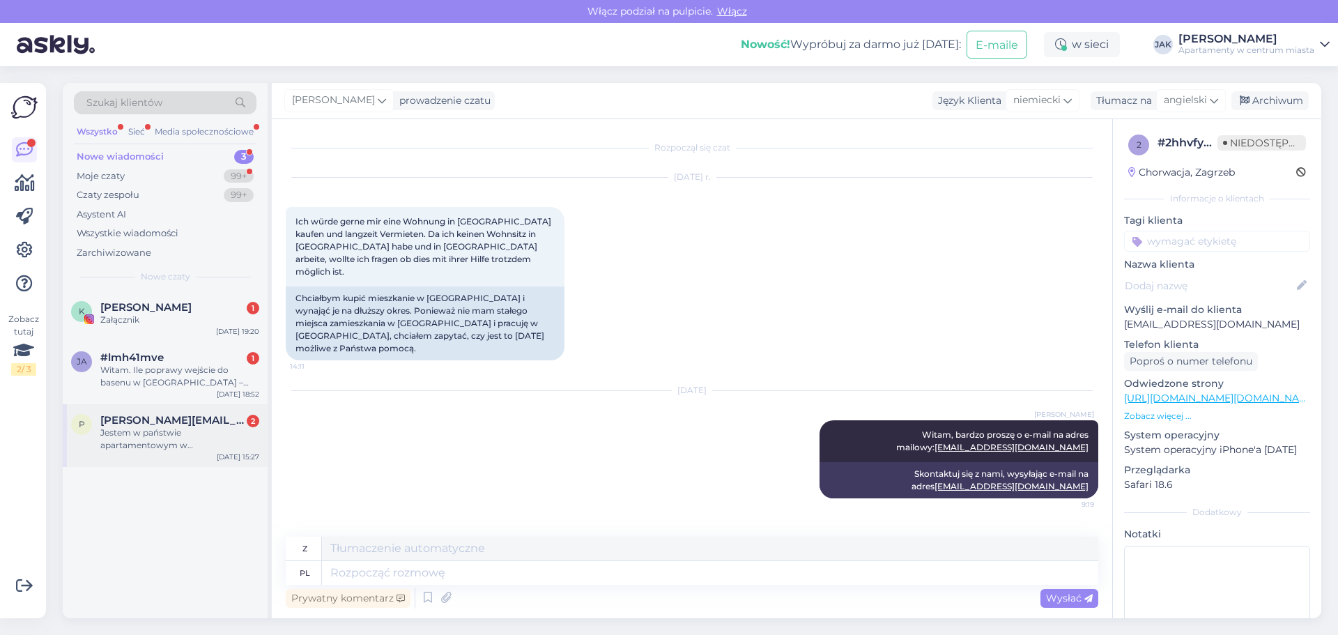
click at [168, 425] on font "[PERSON_NAME][EMAIL_ADDRESS][DOMAIN_NAME]" at bounding box center [241, 419] width 283 height 13
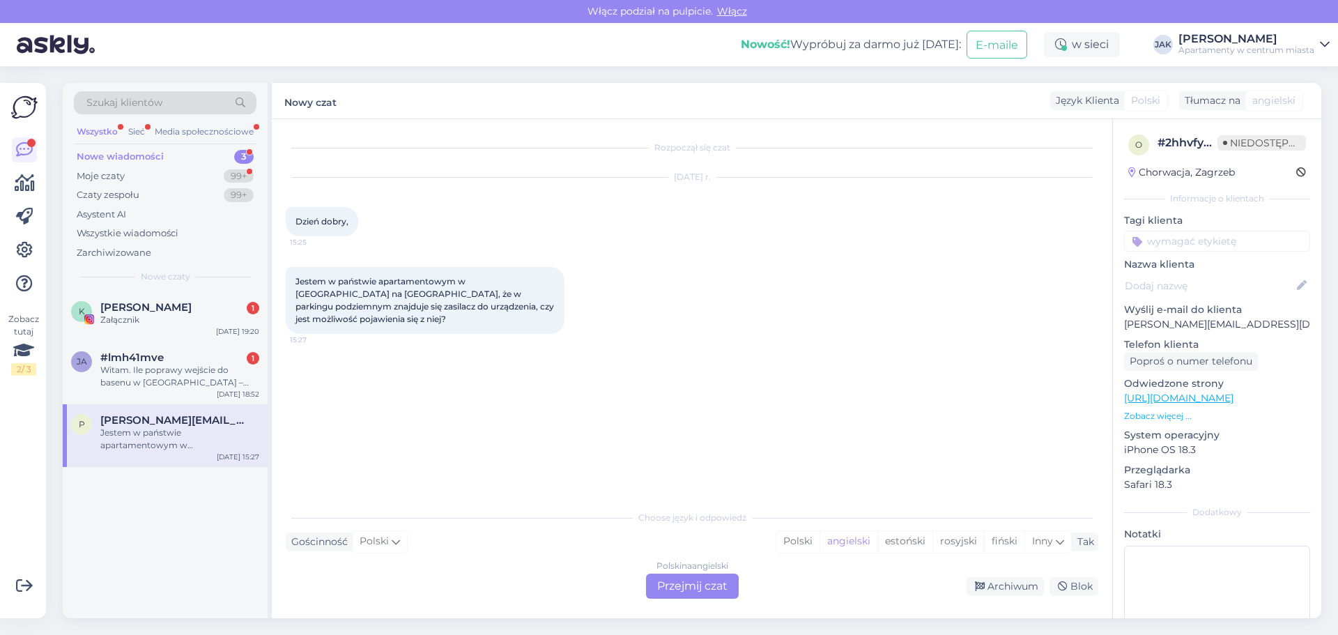
click at [677, 579] on font "Przejmij czat" at bounding box center [692, 585] width 70 height 13
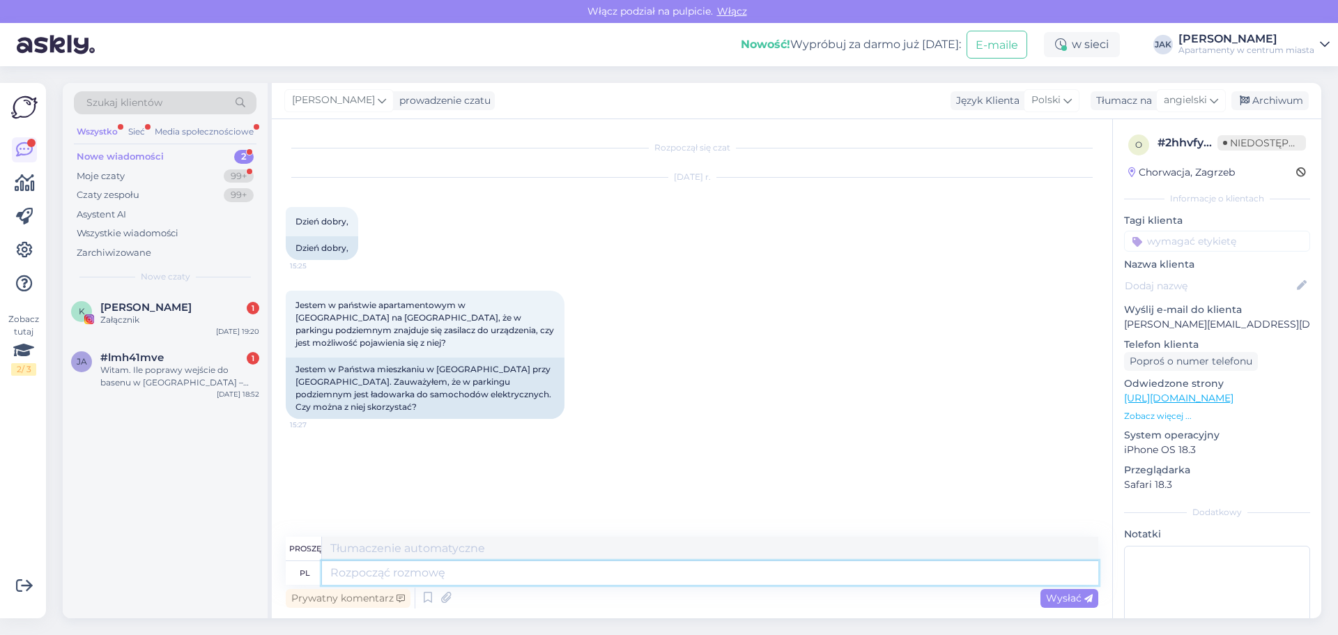
click at [367, 572] on textarea at bounding box center [710, 573] width 777 height 24
type textarea "Niestety ni"
type textarea "Niestety"
type textarea "Niestety nie ma"
type textarea "Niestety nie"
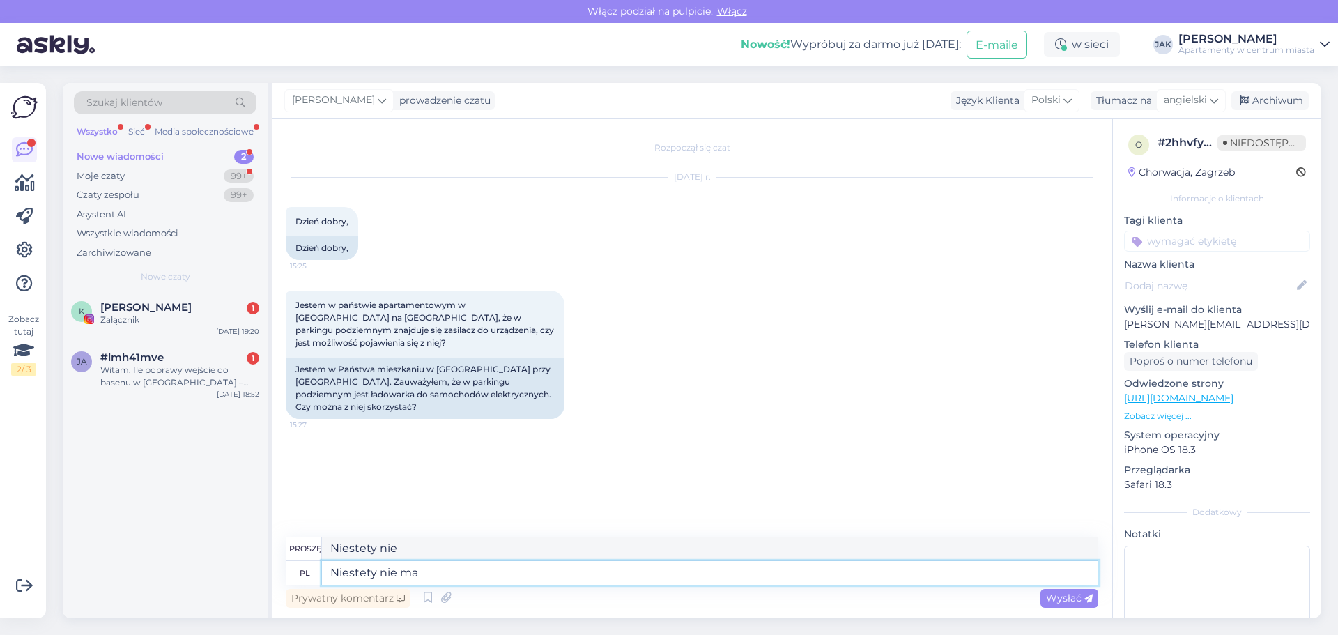
type textarea "Niestety nie ma t"
type textarea "Niestety nie ma"
type textarea "Niestety nie ma takiej m"
type textarea "Niestety nie ma takiej"
type textarea "Niestety nie ma takiej możliwości"
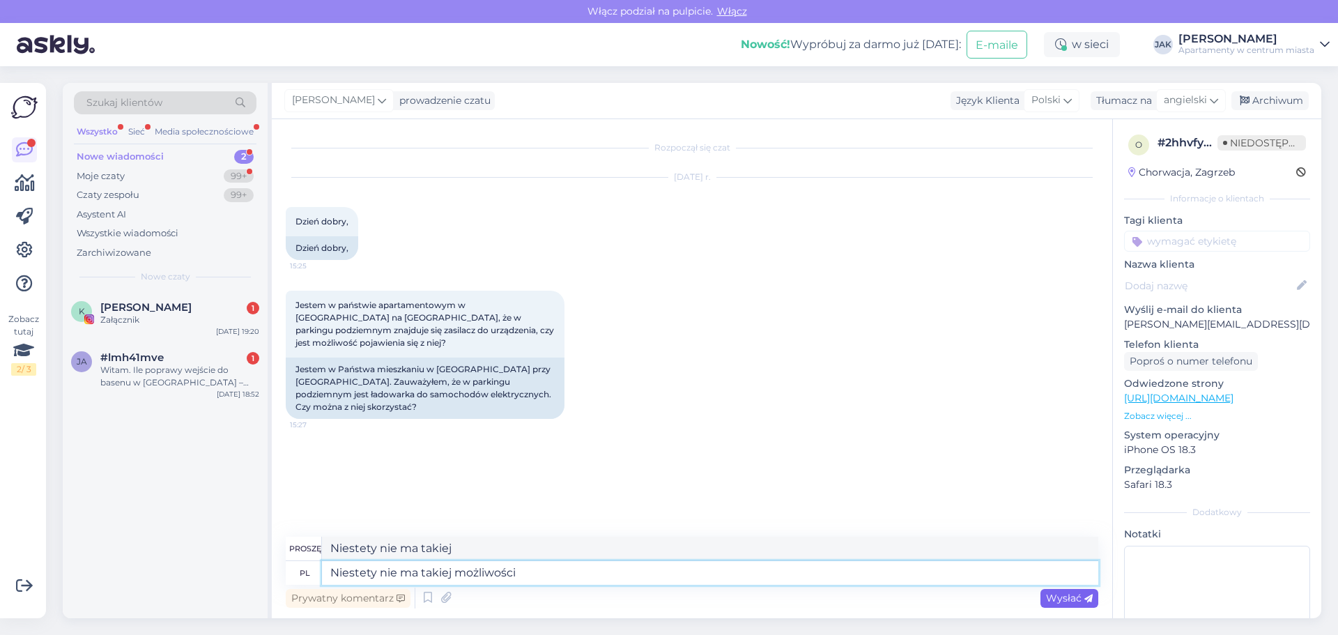
type textarea "Niestety nie ma takiej możliwości"
click at [1085, 603] on icon at bounding box center [1089, 599] width 8 height 8
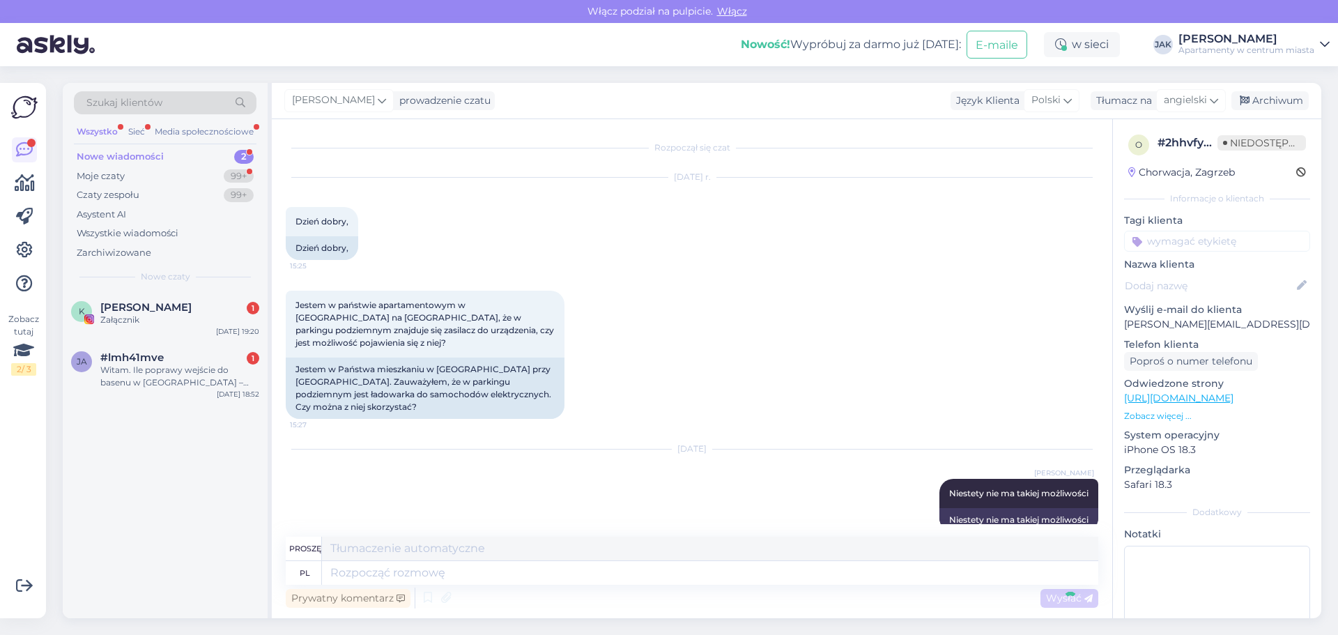
scroll to position [10, 0]
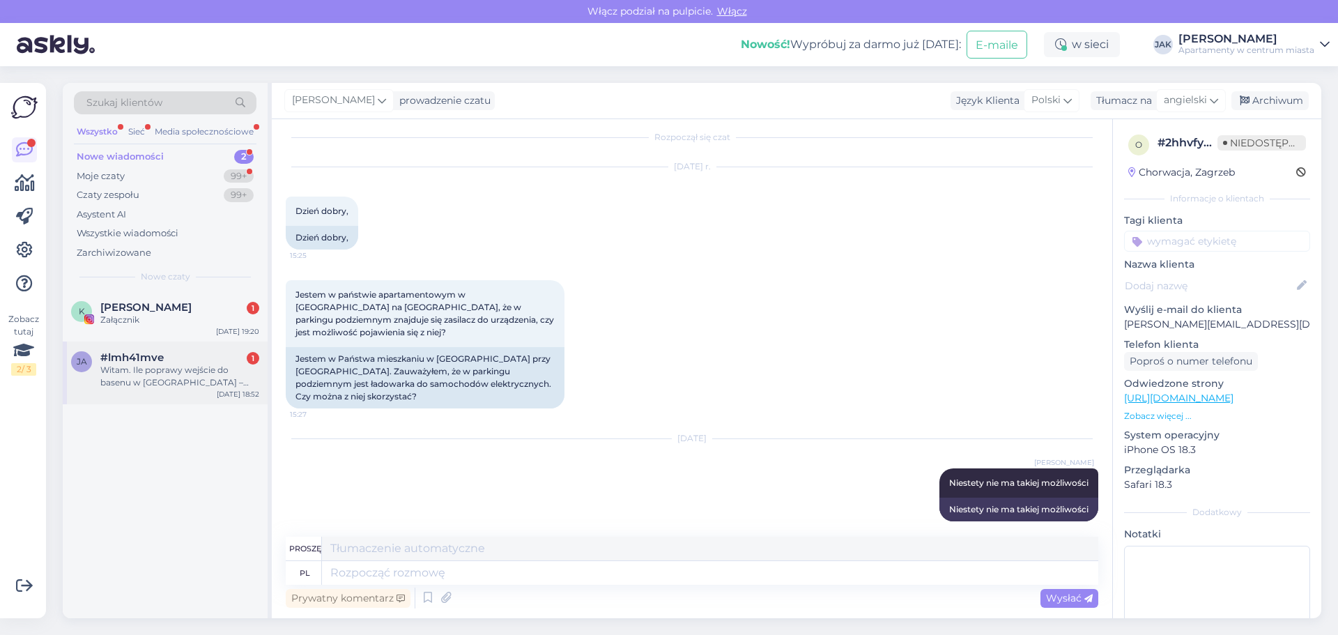
click at [149, 366] on font "Witam. Ile poprawy wejście do basenu w [GEOGRAPHIC_DATA] – [GEOGRAPHIC_DATA], b…" at bounding box center [174, 395] width 148 height 61
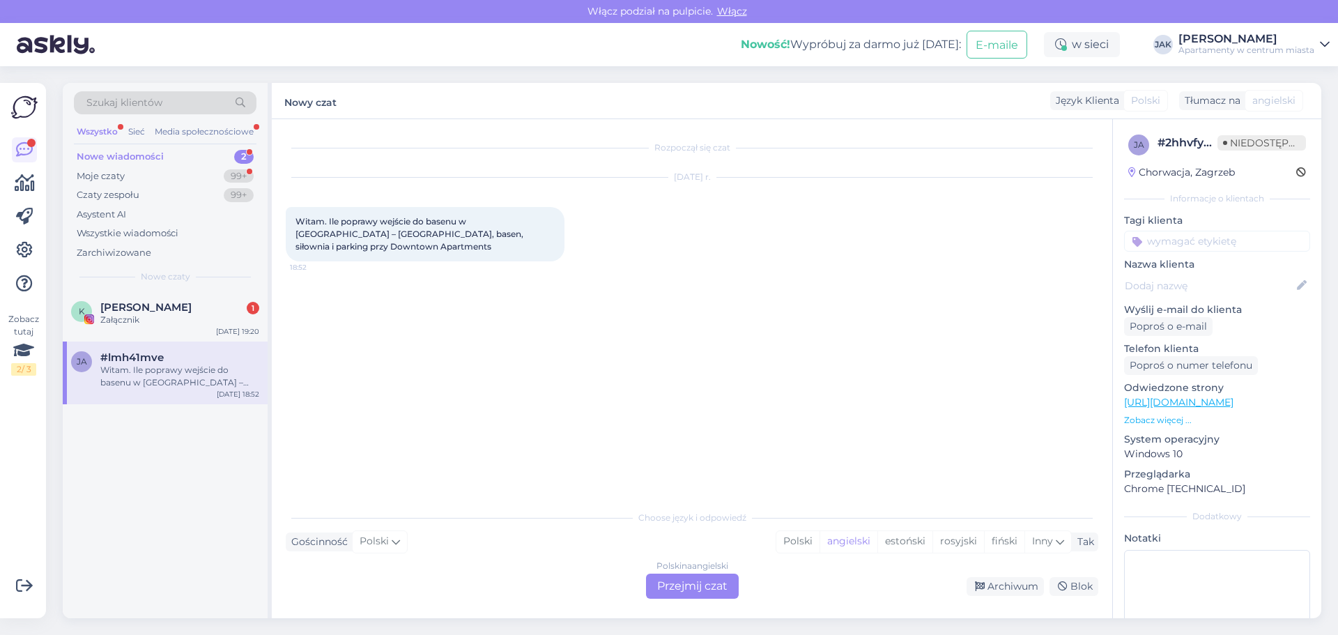
click at [687, 585] on font "Przejmij czat" at bounding box center [692, 585] width 70 height 13
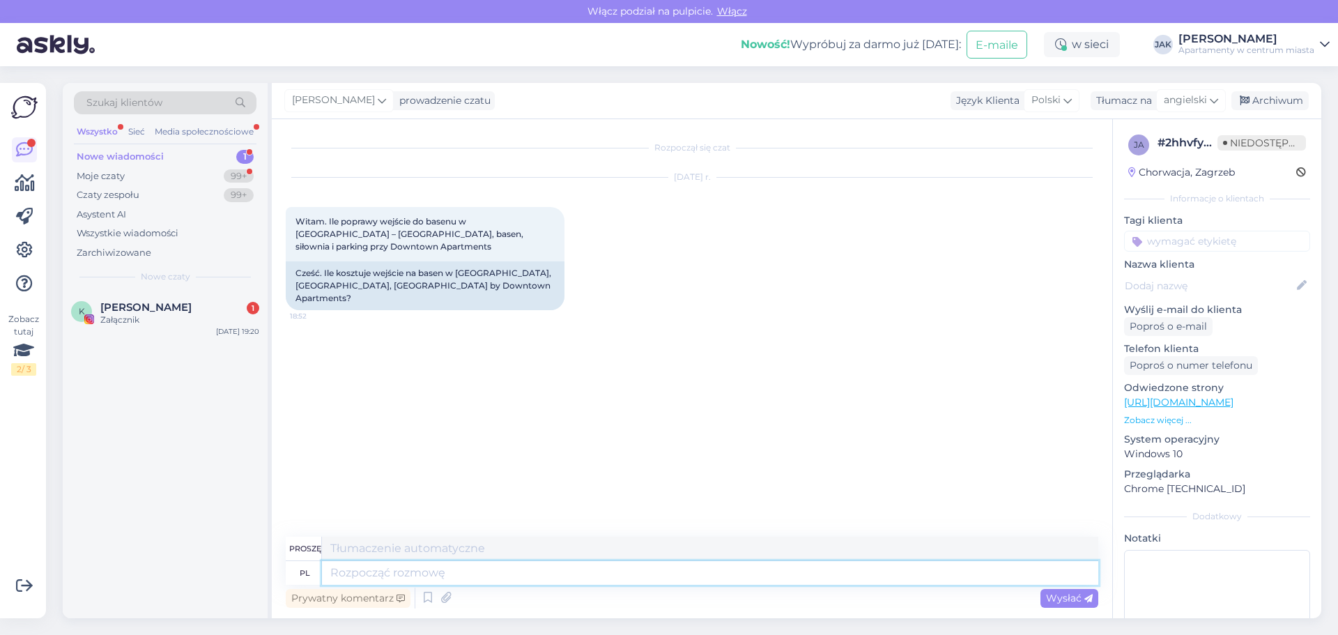
click at [376, 575] on textarea at bounding box center [710, 573] width 777 height 24
type textarea "Basen je"
type textarea "Basen"
type textarea "Basen jest wl"
type textarea "Basen jest"
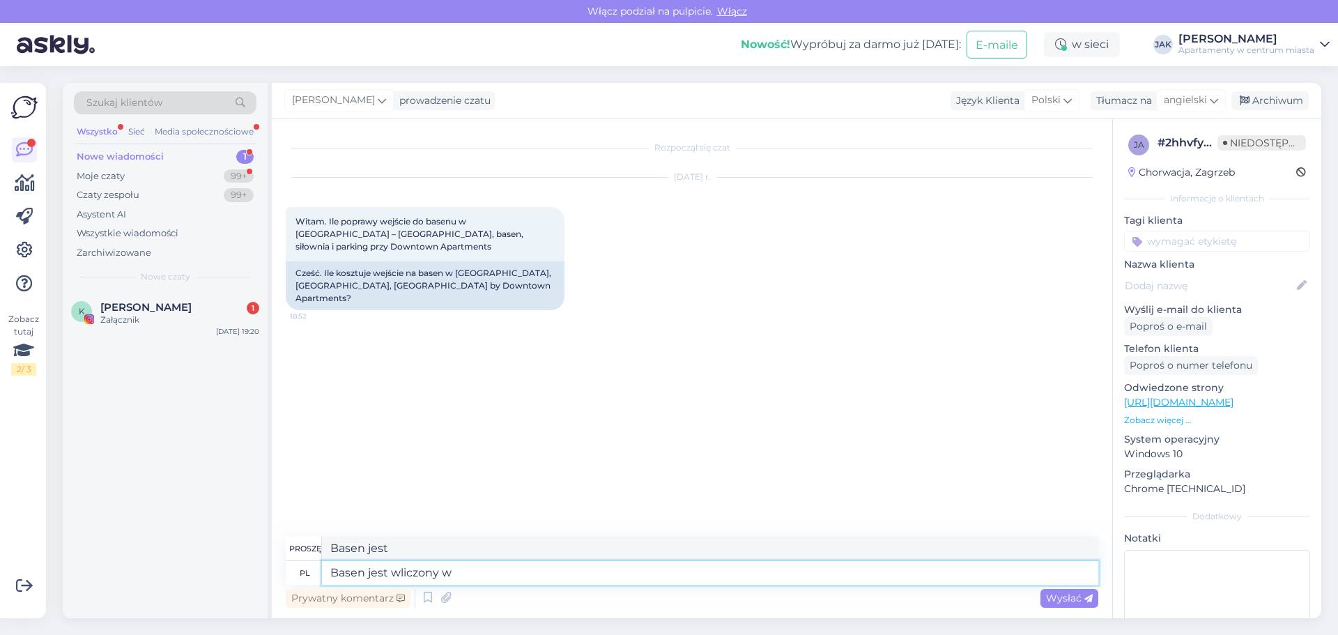
type textarea "Basen jest wliczony w c"
type textarea "Basen jest wliczony w"
type textarea "Basen jest wliczony w cenę"
type textarea "Basen jest wliczony w cenę pobytu"
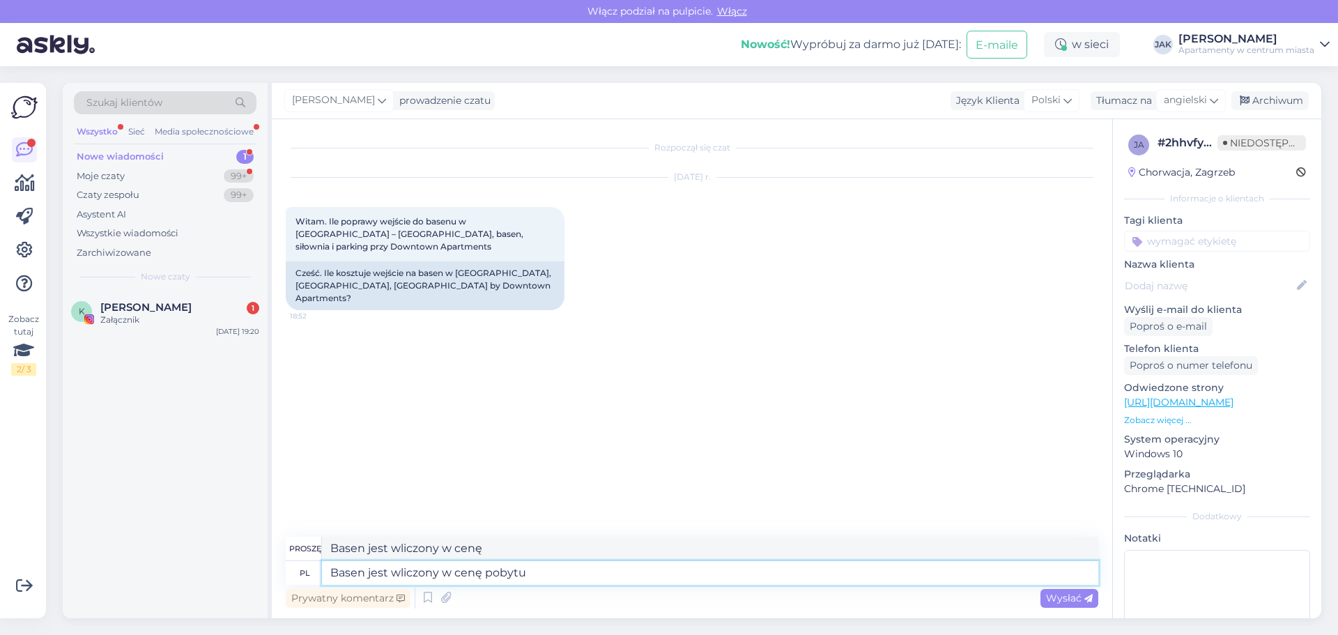
type textarea "Basen jest wliczony w cenę pobytu"
type textarea "Basen jest wliczony w cenę pobytu :)"
click at [1084, 601] on span "Wysłać" at bounding box center [1069, 598] width 47 height 13
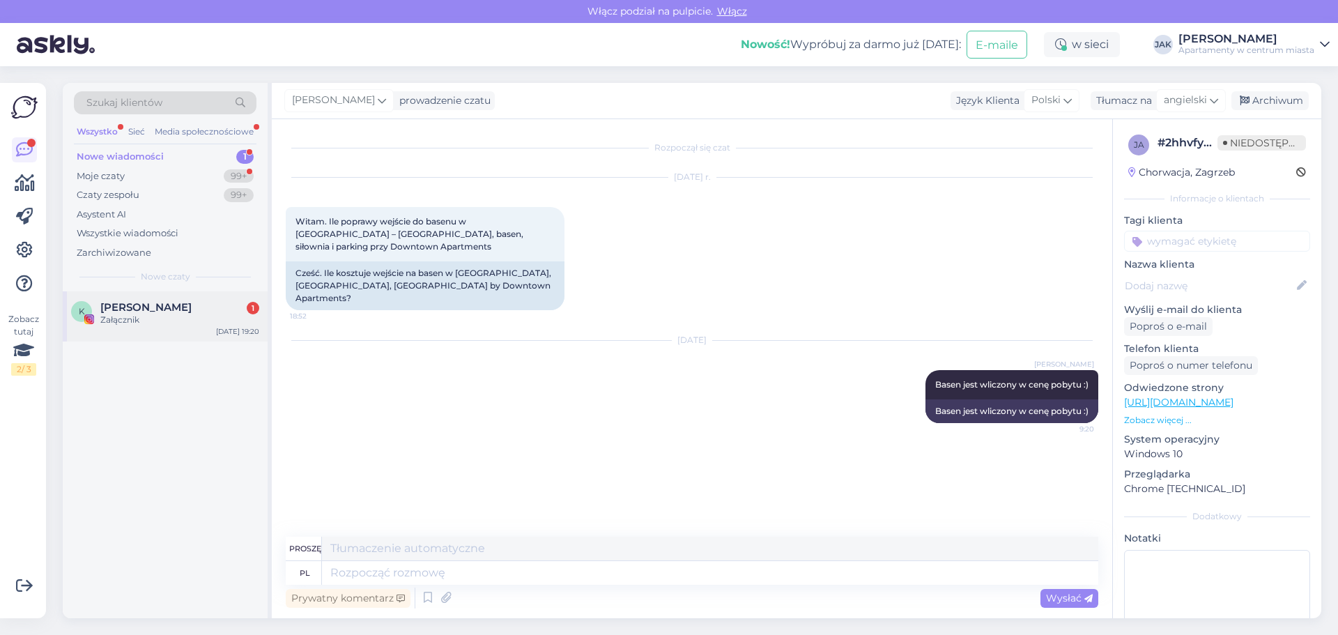
click at [116, 309] on font "[PERSON_NAME]" at bounding box center [145, 306] width 91 height 13
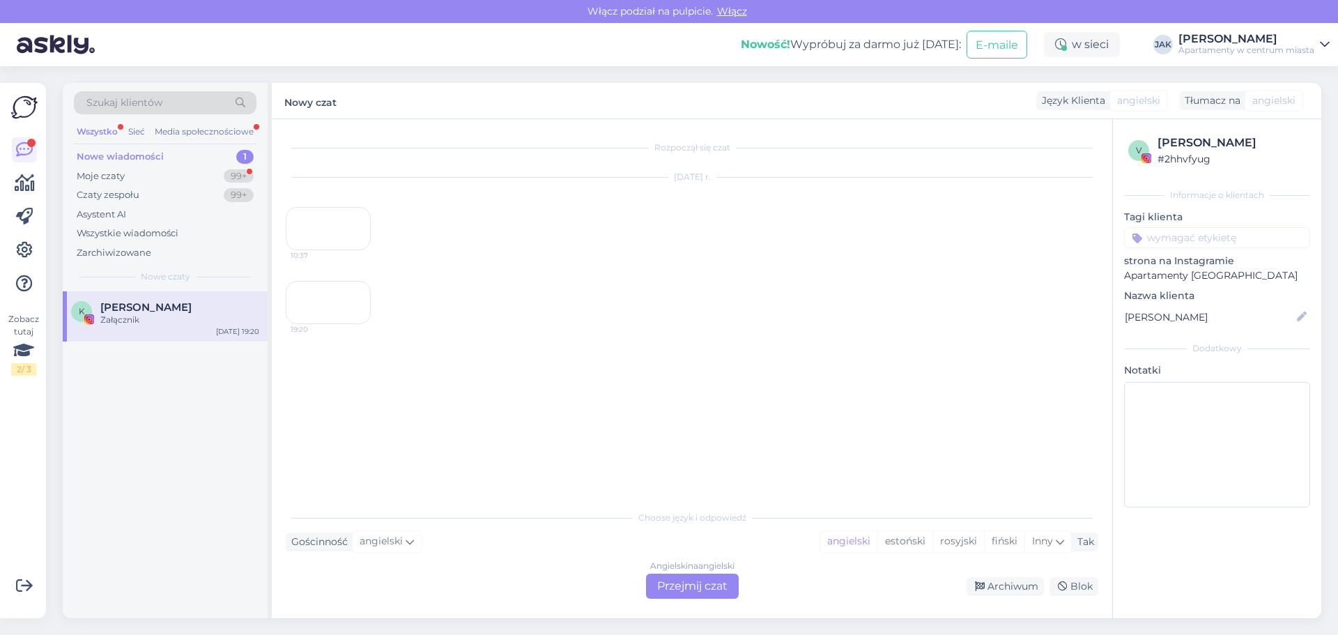
click at [689, 586] on font "Przejmij czat" at bounding box center [692, 585] width 70 height 13
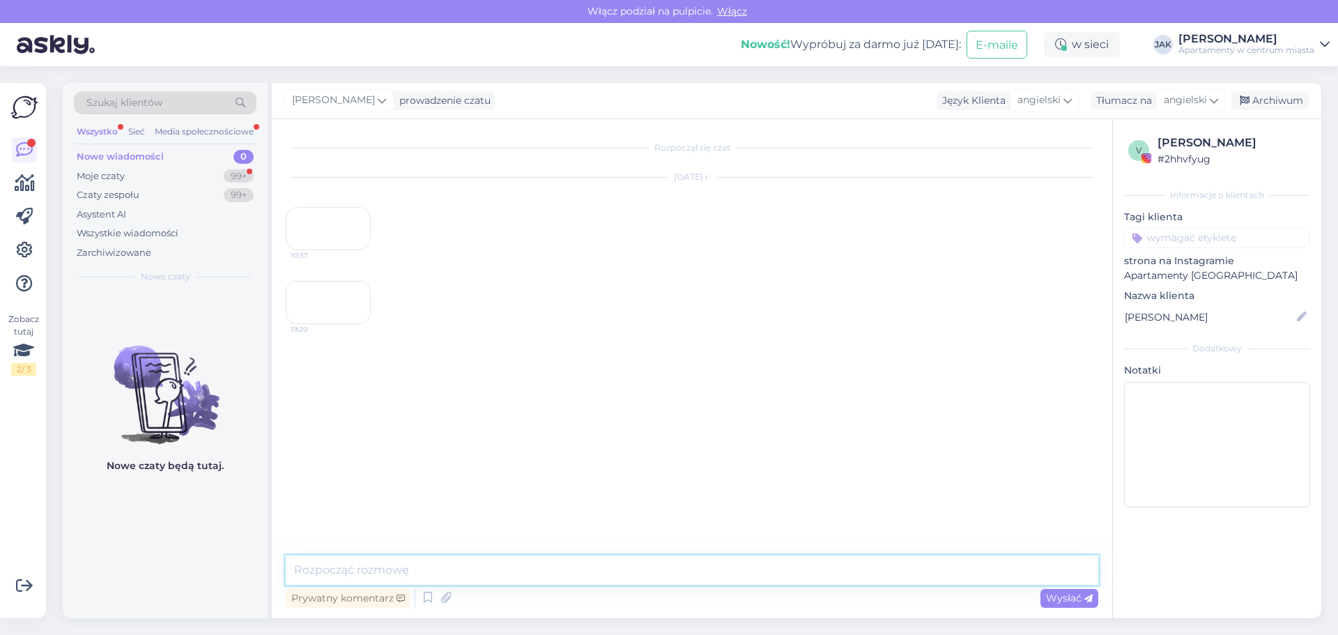
click at [349, 574] on textarea at bounding box center [692, 570] width 813 height 29
type textarea "smacznego :)"
click at [1063, 604] on font "Wysłać" at bounding box center [1064, 598] width 36 height 13
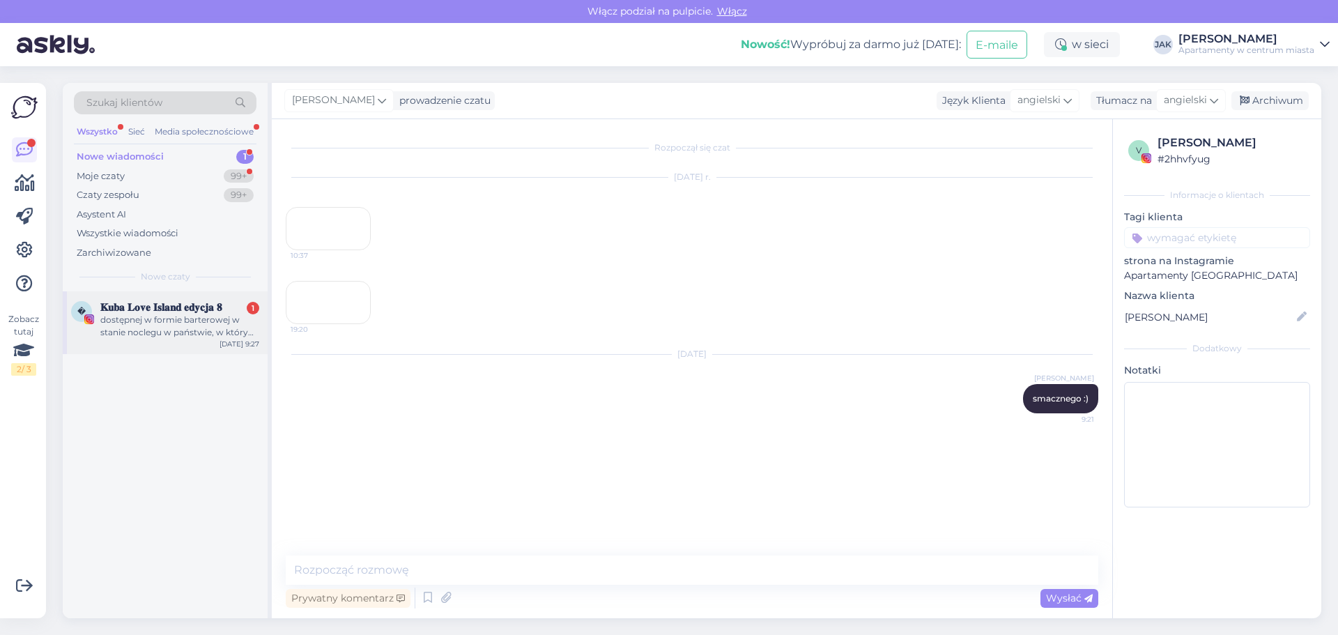
click at [160, 324] on font "dostępnej w formie barterowej w stanie noclegu w państwie, w którym jest dostęp…" at bounding box center [179, 419] width 158 height 211
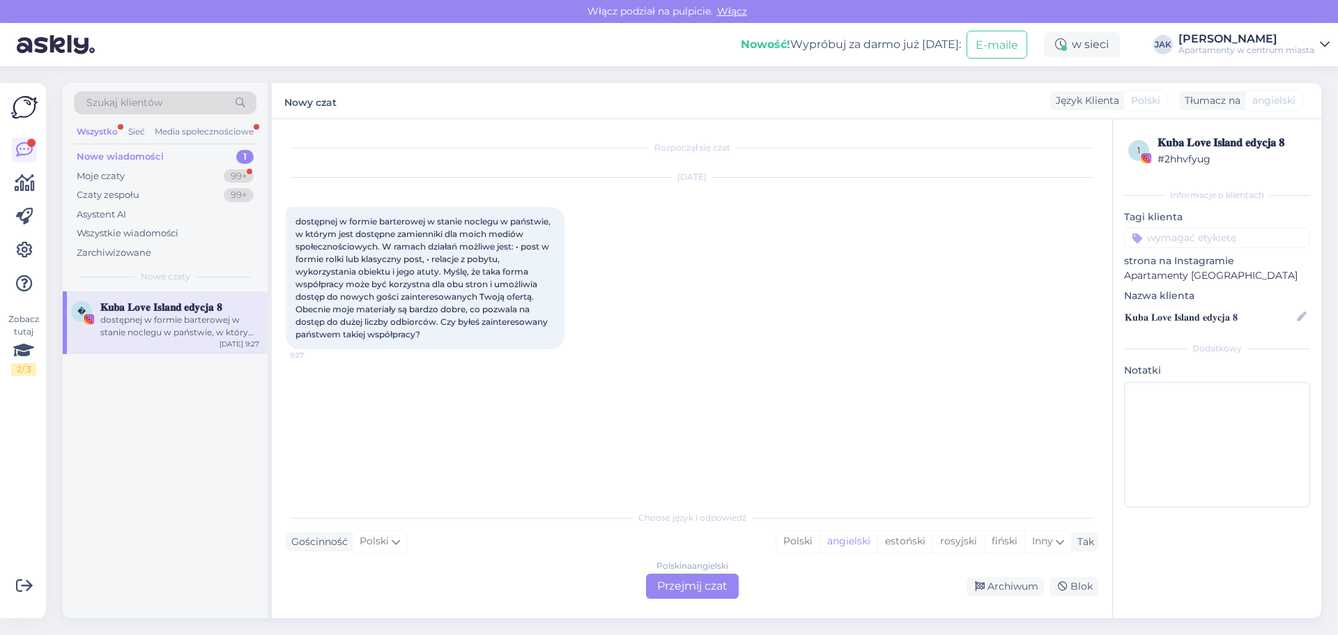
click at [710, 591] on font "Przejmij czat" at bounding box center [692, 585] width 70 height 13
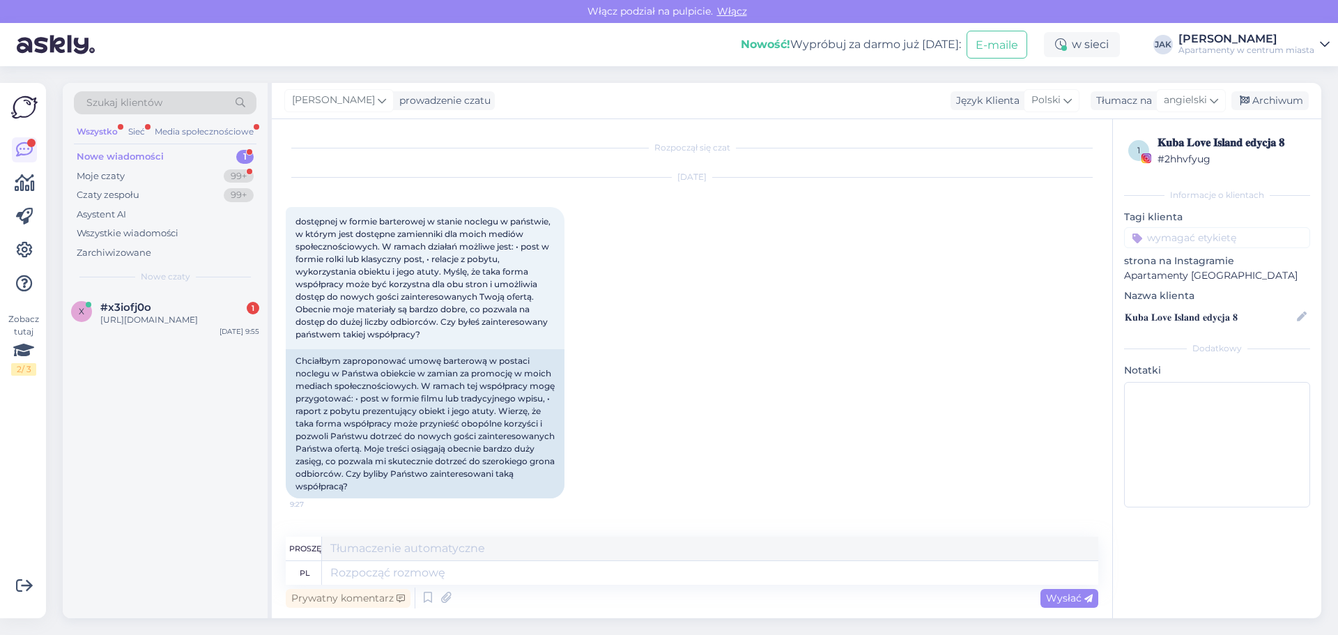
click at [168, 155] on div "Nowe wiadomości 1" at bounding box center [165, 157] width 183 height 20
click at [158, 317] on font "[URL][DOMAIN_NAME]" at bounding box center [149, 319] width 98 height 10
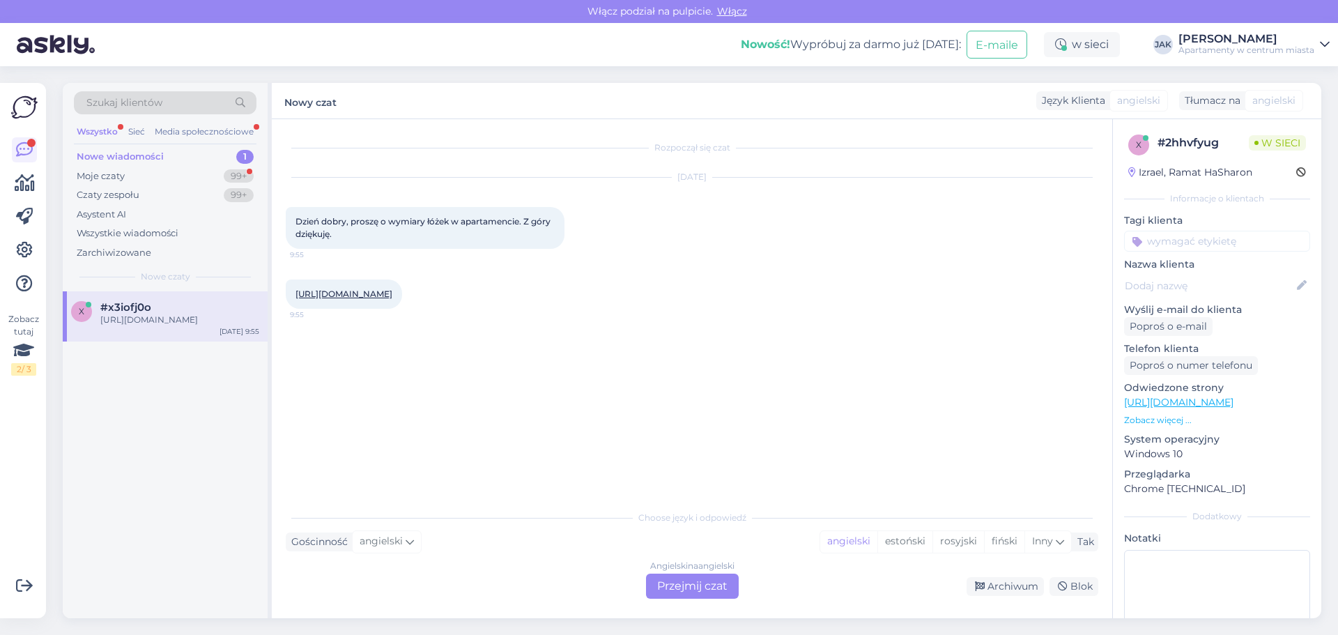
click at [386, 299] on font "[URL][DOMAIN_NAME]" at bounding box center [344, 294] width 97 height 10
click at [691, 586] on font "Przejmij czat" at bounding box center [692, 585] width 70 height 13
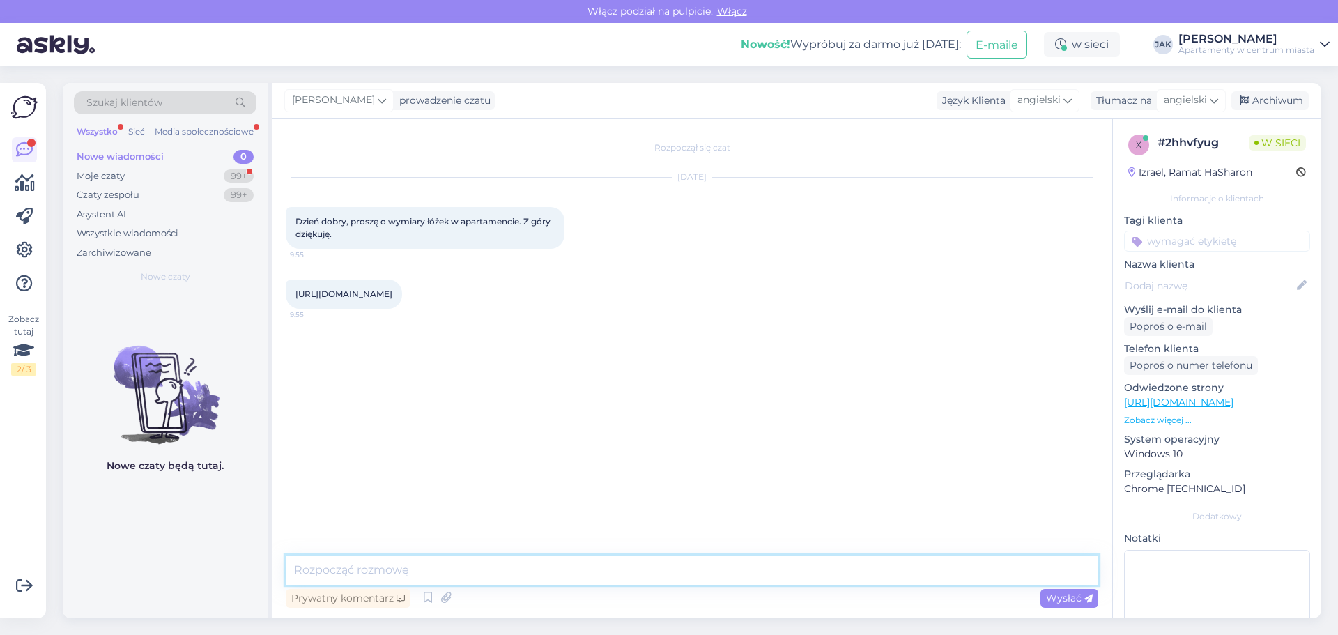
click at [336, 572] on textarea at bounding box center [692, 570] width 813 height 29
type textarea "H"
click at [377, 570] on textarea at bounding box center [692, 570] width 813 height 29
type textarea "B"
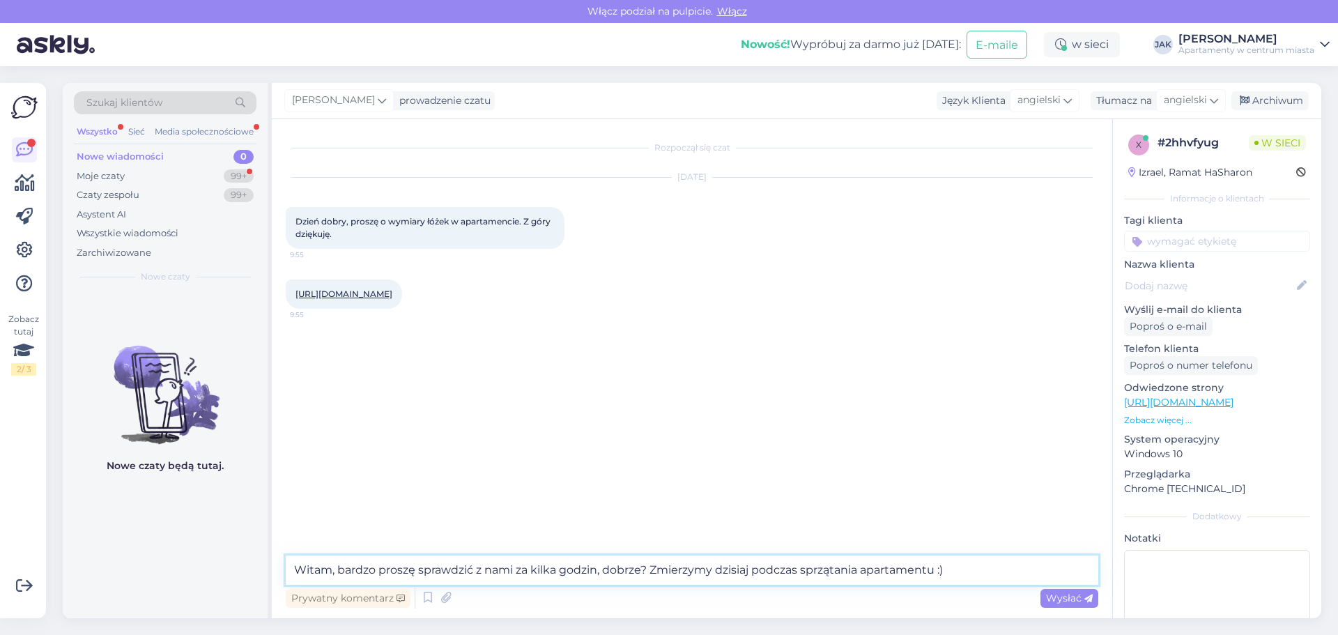
type textarea "Witam, bardzo proszę sprawdzić z nami za kilka godzin, dobrze? Zmierzymy dzisia…"
click at [1062, 609] on div "Prywatny komentarz [PERSON_NAME]" at bounding box center [692, 598] width 813 height 26
click at [1058, 602] on font "Wysłać" at bounding box center [1064, 598] width 36 height 13
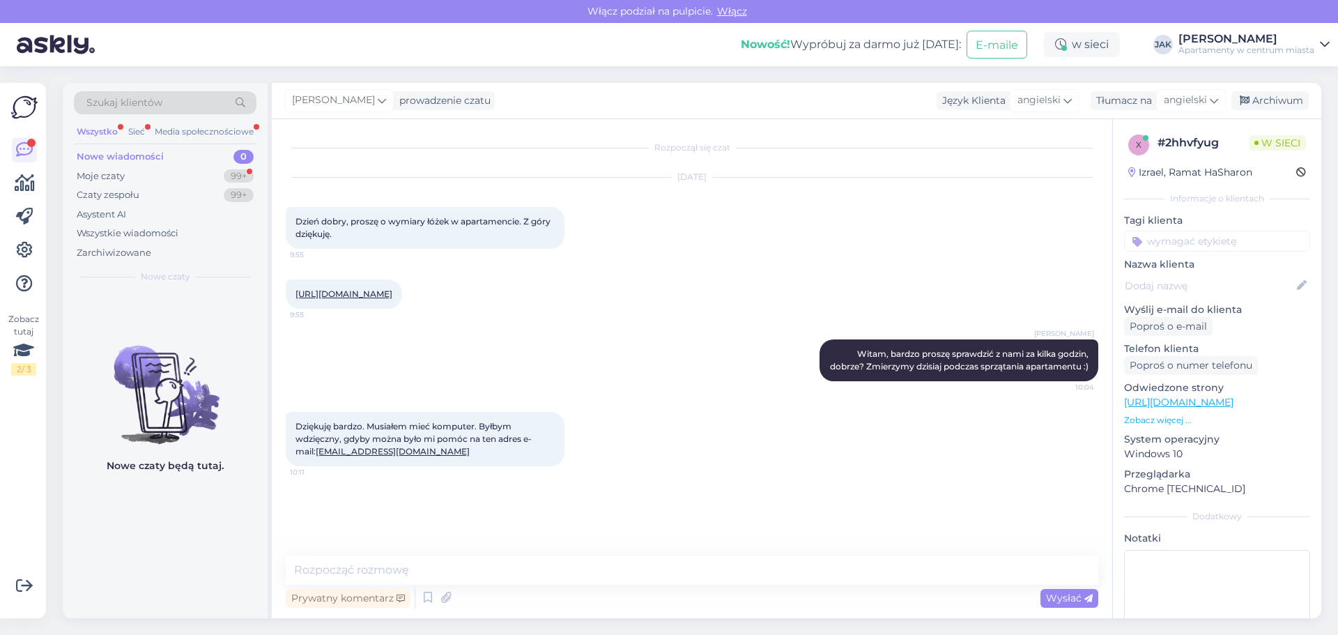
click at [763, 482] on div "Dziękuję bardzo. Musiałem mieć komputer. Byłbym wdzięczny, gdyby można było mi …" at bounding box center [692, 439] width 813 height 85
